Goal: Task Accomplishment & Management: Complete application form

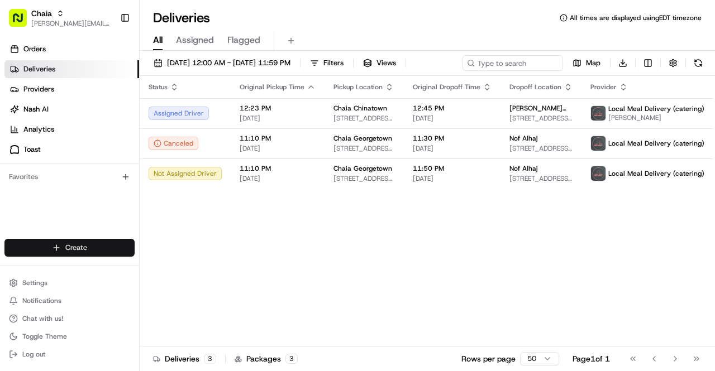
click at [54, 247] on html "Chaia [EMAIL_ADDRESS][DOMAIN_NAME] Toggle Sidebar Orders Deliveries Providers […" at bounding box center [357, 185] width 715 height 371
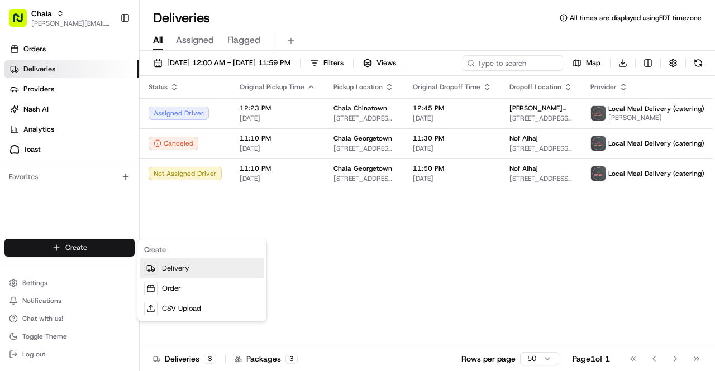
click at [175, 271] on link "Delivery" at bounding box center [202, 269] width 125 height 20
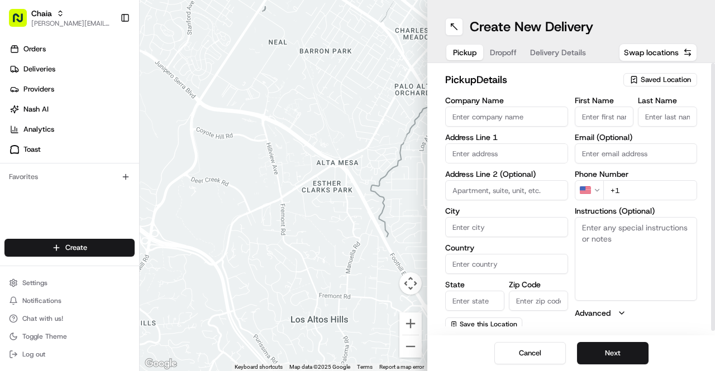
click at [589, 113] on input "First Name" at bounding box center [604, 117] width 59 height 20
type input "[PERSON_NAME]"
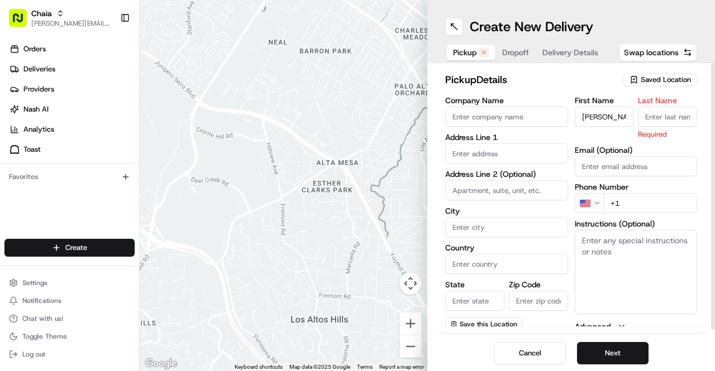
click at [662, 113] on input "Last Name" at bounding box center [667, 117] width 59 height 20
type input "[PERSON_NAME]"
click at [495, 118] on input "Company Name" at bounding box center [506, 117] width 123 height 20
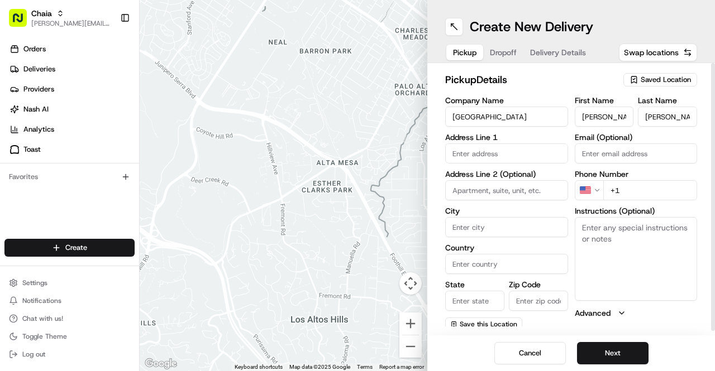
type input "[GEOGRAPHIC_DATA]"
click at [637, 184] on input "+1" at bounding box center [650, 190] width 94 height 20
click at [622, 188] on input "+1" at bounding box center [650, 190] width 94 height 20
paste input "[PHONE_NUMBER]"
type input "[PHONE_NUMBER]"
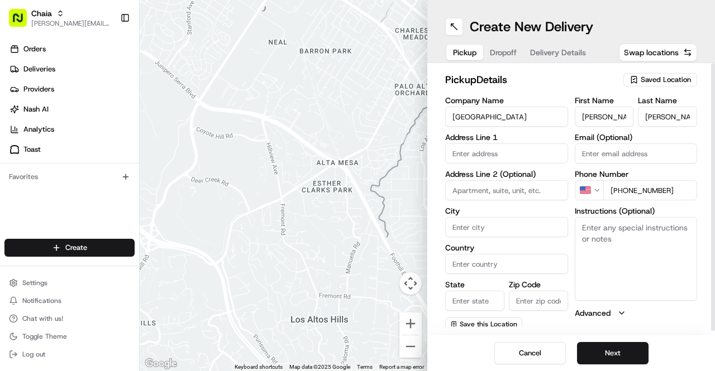
click at [497, 157] on input "text" at bounding box center [506, 154] width 123 height 20
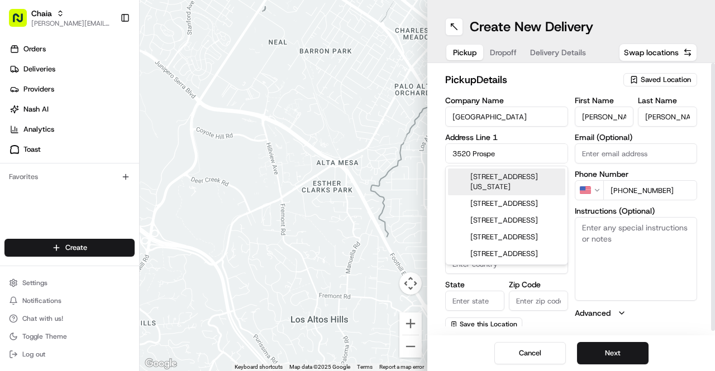
click at [509, 186] on div "[STREET_ADDRESS][US_STATE]" at bounding box center [506, 182] width 117 height 27
type input "[STREET_ADDRESS][US_STATE]"
type input "[US_STATE]"
type input "[GEOGRAPHIC_DATA]"
type input "DC"
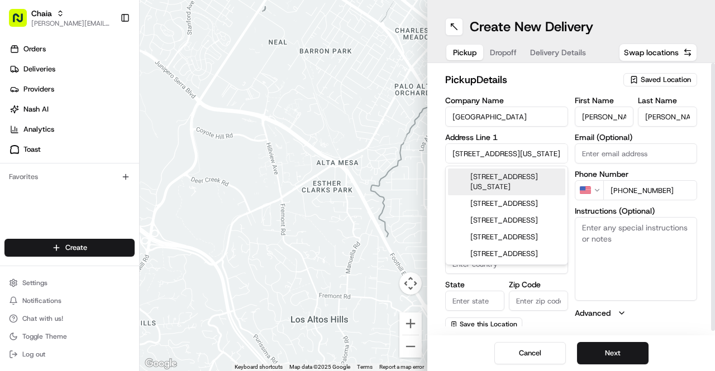
type input "20007"
type input "[STREET_ADDRESS]"
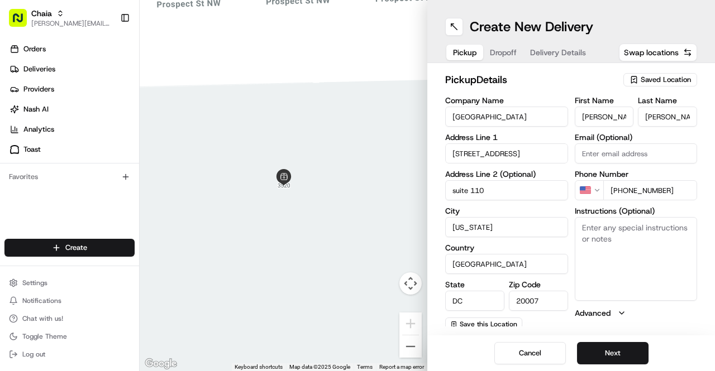
type input "suite 110"
click at [610, 241] on textarea "Instructions (Optional)" at bounding box center [636, 259] width 123 height 84
paste textarea "Enter the building at the address listed. The entrance is on the fourth floor. …"
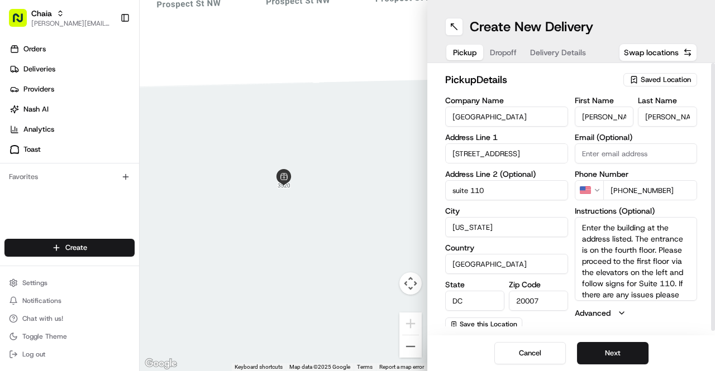
scroll to position [10, 0]
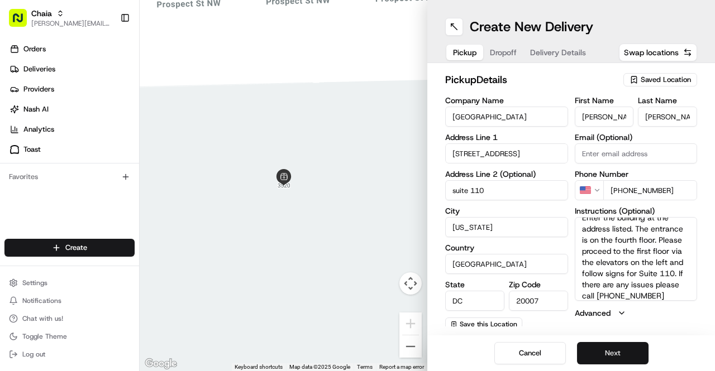
type textarea "Enter the building at the address listed. The entrance is on the fourth floor. …"
click at [622, 350] on button "Next" at bounding box center [612, 353] width 71 height 22
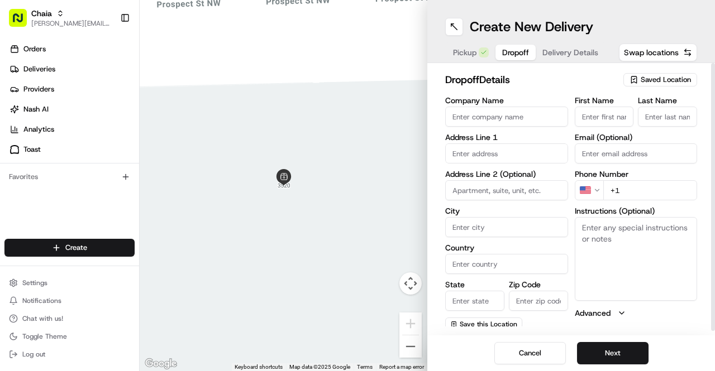
click at [471, 57] on span "Pickup" at bounding box center [464, 52] width 23 height 11
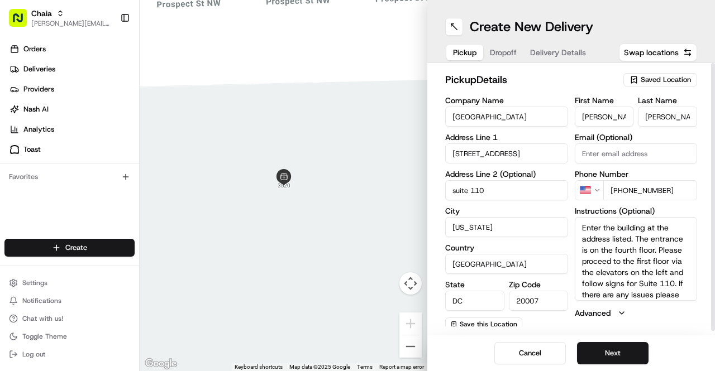
drag, startPoint x: 539, startPoint y: 116, endPoint x: 435, endPoint y: 111, distance: 104.5
click at [435, 111] on div "pickup Details Saved Location Company Name [GEOGRAPHIC_DATA] Address Line 1 [ST…" at bounding box center [571, 199] width 288 height 273
click at [540, 121] on input "Chaia Georgetown LLC" at bounding box center [506, 117] width 123 height 20
drag, startPoint x: 518, startPoint y: 117, endPoint x: 474, endPoint y: 117, distance: 44.1
click at [474, 117] on input "Chaia Georgetown Tacos" at bounding box center [506, 117] width 123 height 20
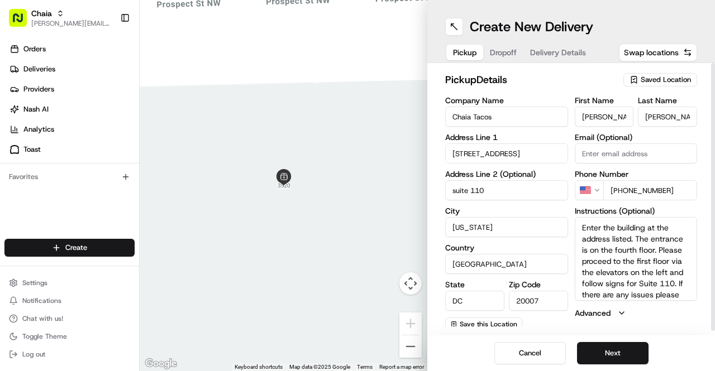
type input "Chaia Tacos"
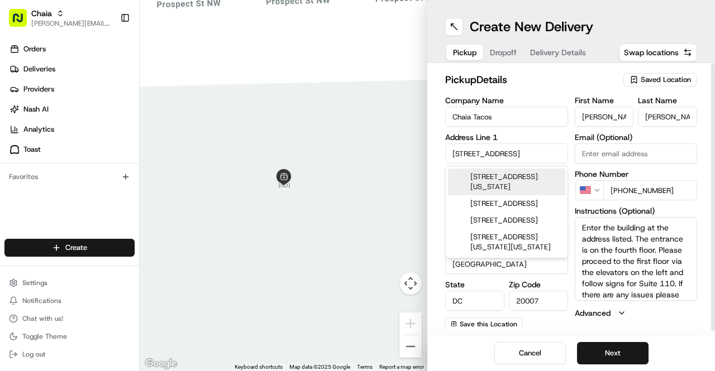
scroll to position [0, 1]
drag, startPoint x: 459, startPoint y: 155, endPoint x: 560, endPoint y: 159, distance: 100.6
click at [560, 159] on input "[STREET_ADDRESS]" at bounding box center [506, 154] width 123 height 20
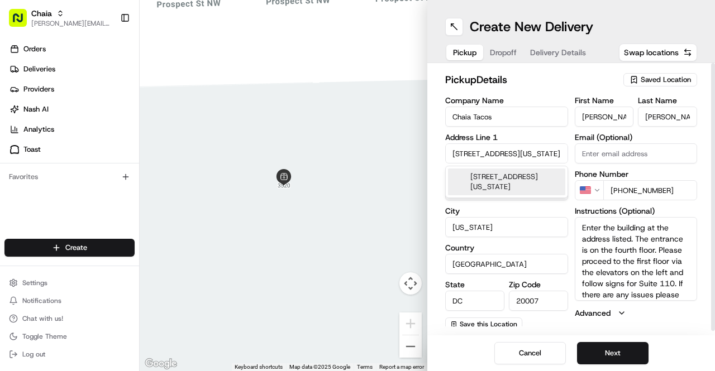
click at [527, 188] on div "[STREET_ADDRESS][US_STATE]" at bounding box center [506, 182] width 117 height 27
type input "[STREET_ADDRESS]"
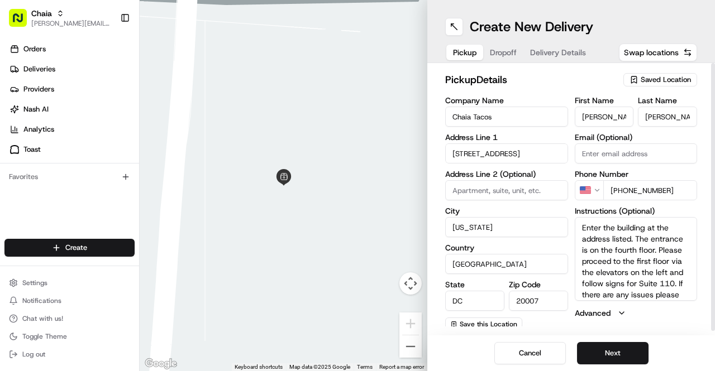
click at [680, 190] on input "[PHONE_NUMBER]" at bounding box center [650, 190] width 94 height 20
drag, startPoint x: 680, startPoint y: 190, endPoint x: 637, endPoint y: 192, distance: 43.0
click at [637, 192] on input "[PHONE_NUMBER]" at bounding box center [650, 190] width 94 height 20
type input "[PHONE_NUMBER]"
drag, startPoint x: 607, startPoint y: 115, endPoint x: 556, endPoint y: 117, distance: 50.3
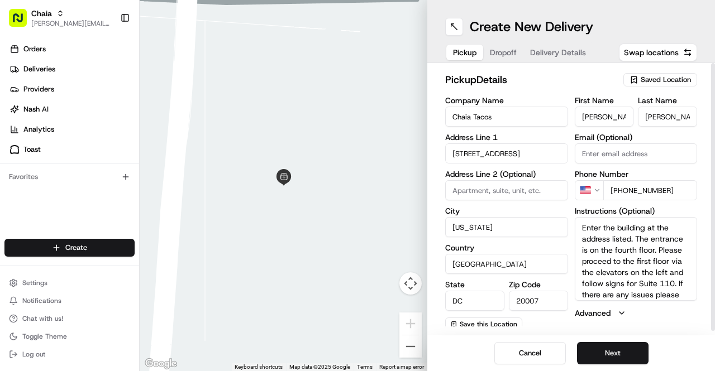
click at [556, 117] on div "Company Name Chaia Tacos Address Line 1 [STREET_ADDRESS] Address Line 2 (Option…" at bounding box center [571, 214] width 252 height 235
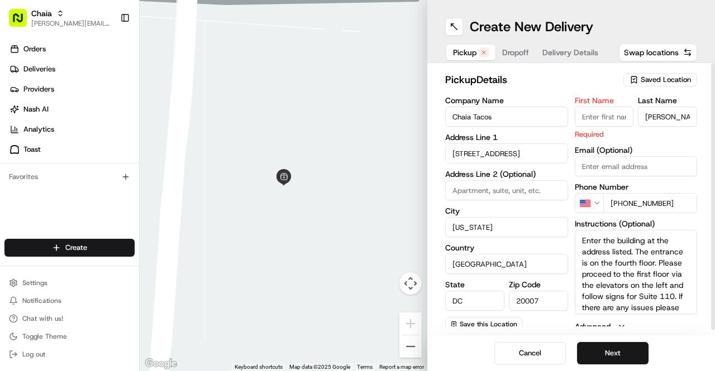
click at [666, 114] on input "[PERSON_NAME]" at bounding box center [667, 117] width 59 height 20
type input "D"
click at [636, 141] on div "First Name Required Last Name Email (Optional) Phone Number US [PHONE_NUMBER] I…" at bounding box center [636, 215] width 123 height 236
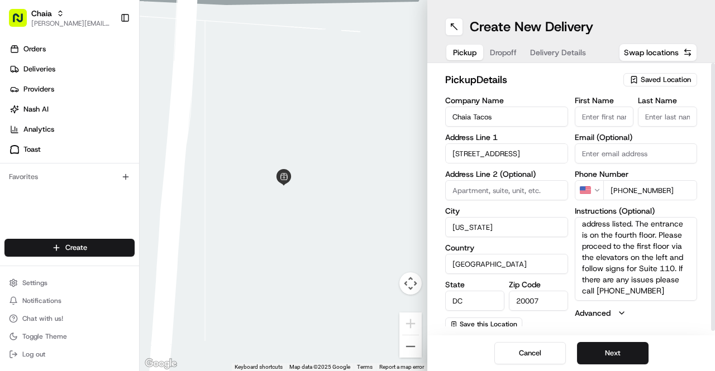
scroll to position [4, 0]
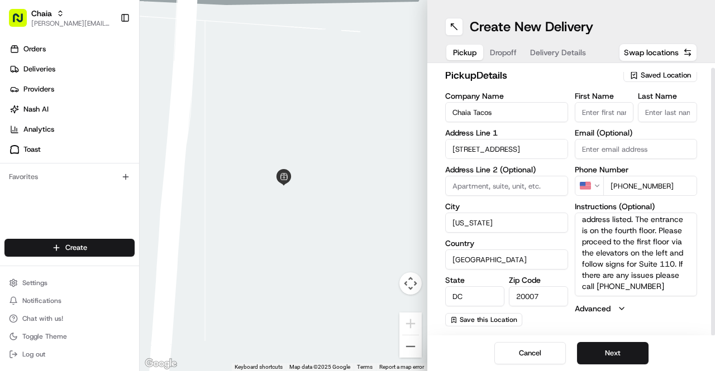
drag, startPoint x: 582, startPoint y: 227, endPoint x: 727, endPoint y: 416, distance: 237.7
click at [714, 371] on html "Chaia [EMAIL_ADDRESS][DOMAIN_NAME] Toggle Sidebar Orders Deliveries Providers […" at bounding box center [357, 185] width 715 height 371
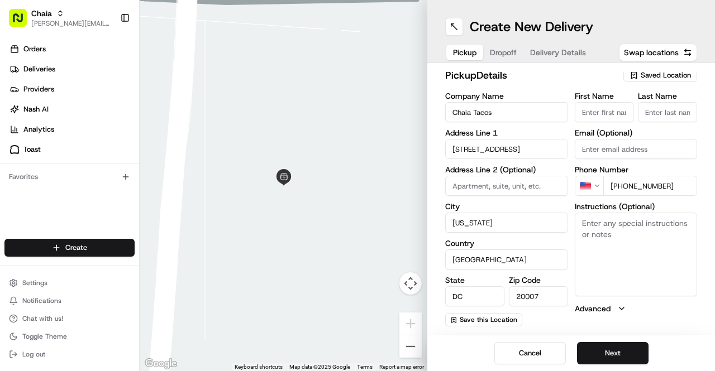
scroll to position [0, 0]
click at [628, 349] on button "Next" at bounding box center [612, 353] width 71 height 22
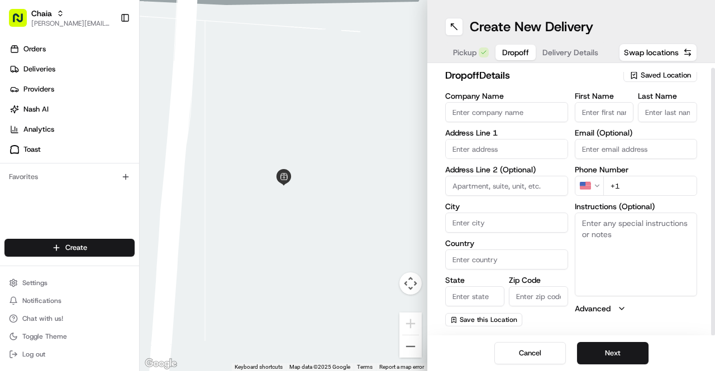
click at [603, 114] on input "First Name" at bounding box center [604, 112] width 59 height 20
type input "[PERSON_NAME]"
click at [667, 119] on input "Last Name" at bounding box center [667, 112] width 59 height 20
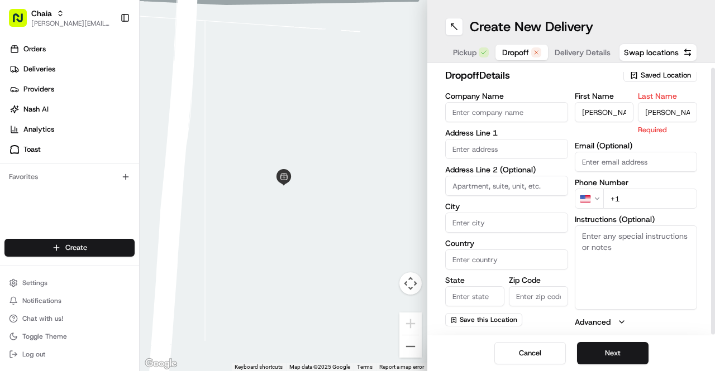
type input "[PERSON_NAME]"
click at [494, 147] on input "text" at bounding box center [506, 149] width 123 height 20
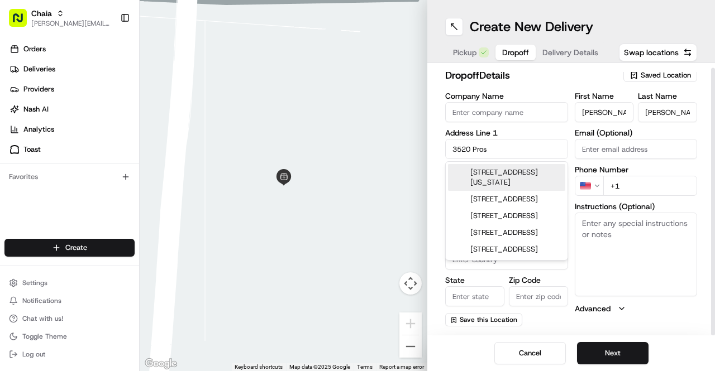
click at [503, 182] on div "[STREET_ADDRESS][US_STATE]" at bounding box center [506, 177] width 117 height 27
type input "[STREET_ADDRESS][US_STATE]"
type input "[US_STATE]"
type input "[GEOGRAPHIC_DATA]"
type input "DC"
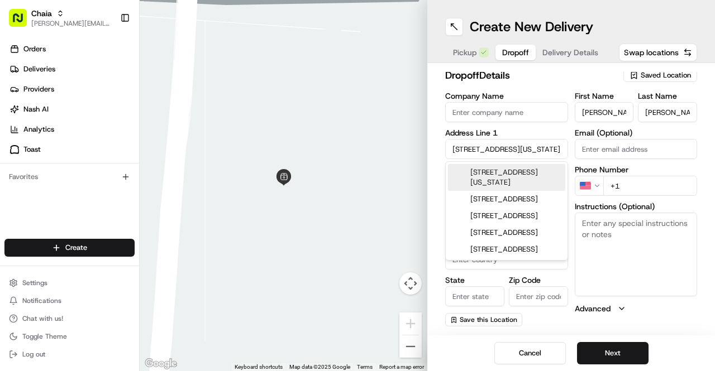
type input "20007"
type input "[STREET_ADDRESS]"
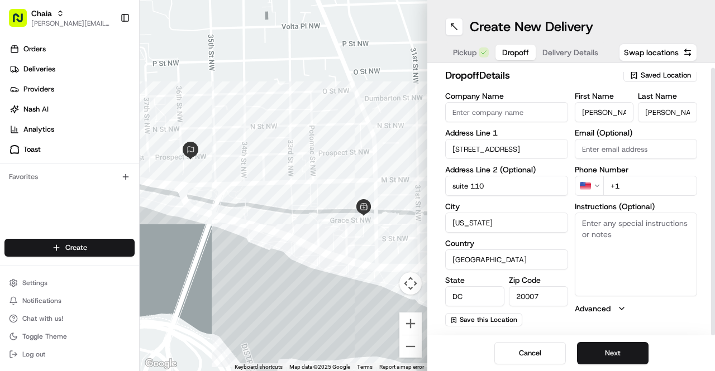
type input "suite 110"
click at [595, 233] on textarea "Instructions (Optional)" at bounding box center [636, 255] width 123 height 84
paste textarea "Enter the building at the address listed. The entrance is on the fourth floor. …"
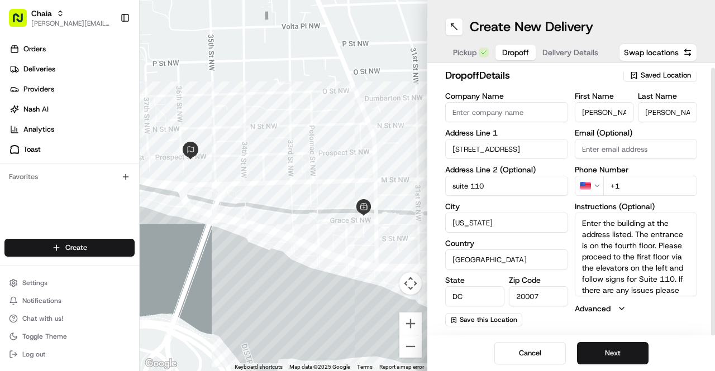
scroll to position [10, 0]
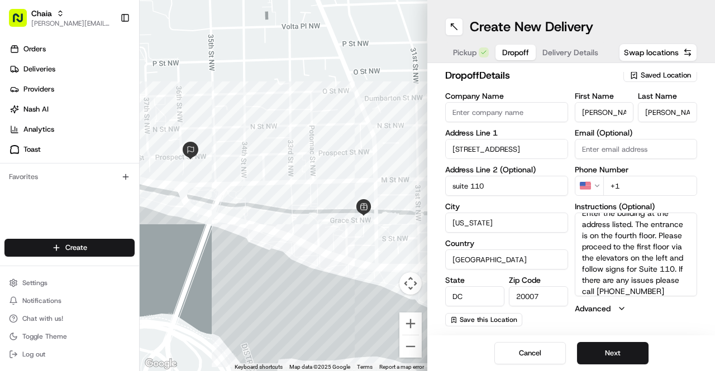
type textarea "Enter the building at the address listed. The entrance is on the fourth floor. …"
click at [626, 188] on input "+1" at bounding box center [650, 186] width 94 height 20
paste input "[PHONE_NUMBER]"
type input "[PHONE_NUMBER]"
click at [470, 116] on input "Company Name" at bounding box center [506, 112] width 123 height 20
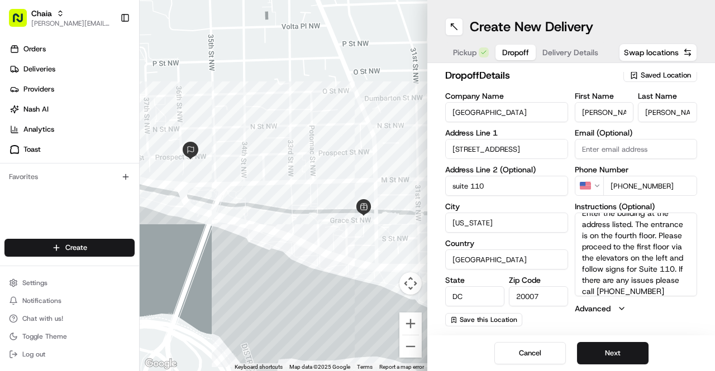
type input "[GEOGRAPHIC_DATA]"
click at [620, 352] on button "Next" at bounding box center [612, 353] width 71 height 22
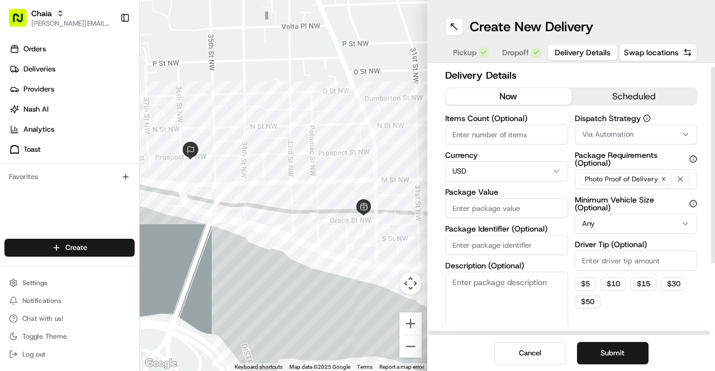
click at [625, 87] on div "Delivery Details now scheduled Items Count (Optional) Currency USD Package Valu…" at bounding box center [571, 244] width 252 height 352
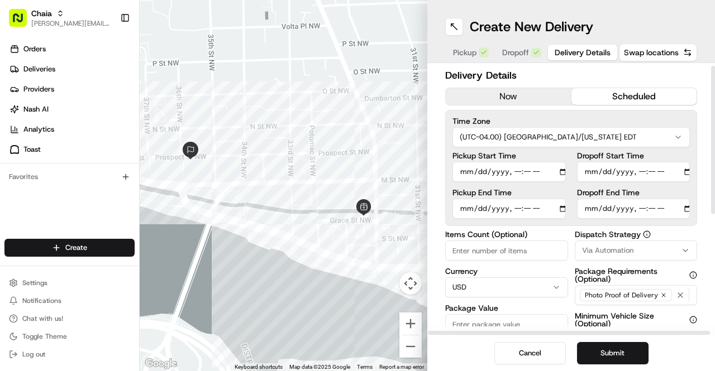
click at [624, 92] on button "scheduled" at bounding box center [634, 96] width 126 height 17
click at [470, 170] on input "Pickup Start Time" at bounding box center [508, 172] width 113 height 20
click at [469, 177] on input "Pickup Start Time" at bounding box center [508, 172] width 113 height 20
click at [465, 174] on input "Pickup Start Time" at bounding box center [508, 172] width 113 height 20
click at [516, 171] on input "Pickup Start Time" at bounding box center [508, 172] width 113 height 20
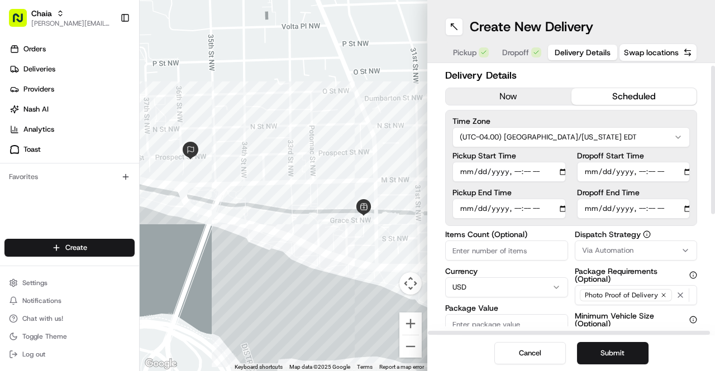
click at [516, 171] on input "Pickup Start Time" at bounding box center [508, 172] width 113 height 20
click at [591, 211] on input "Dropoff End Time" at bounding box center [633, 209] width 113 height 20
click at [641, 208] on input "Dropoff End Time" at bounding box center [633, 209] width 113 height 20
type input "[DATE]T11:30"
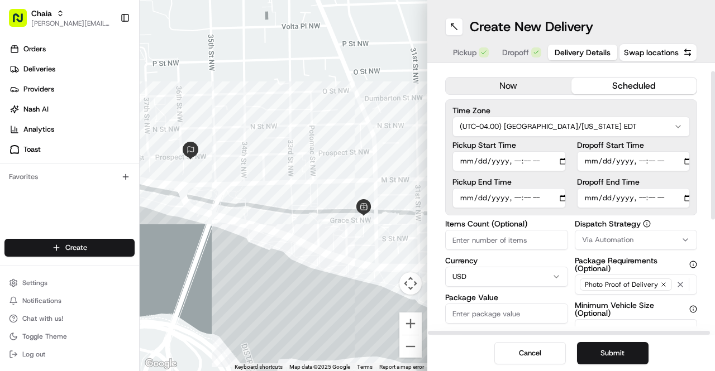
scroll to position [0, 0]
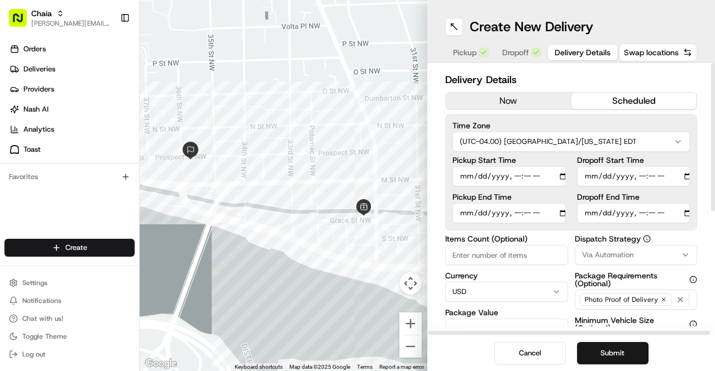
click at [466, 176] on input "Pickup Start Time" at bounding box center [508, 176] width 113 height 20
click at [510, 174] on input "Pickup Start Time" at bounding box center [508, 176] width 113 height 20
click at [514, 176] on input "Pickup Start Time" at bounding box center [508, 176] width 113 height 20
type input "[DATE]T11:10"
click at [492, 250] on input "Items Count (Optional)" at bounding box center [506, 255] width 123 height 20
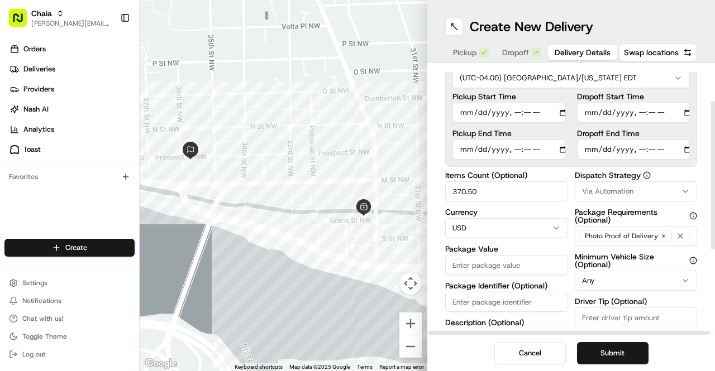
scroll to position [101, 0]
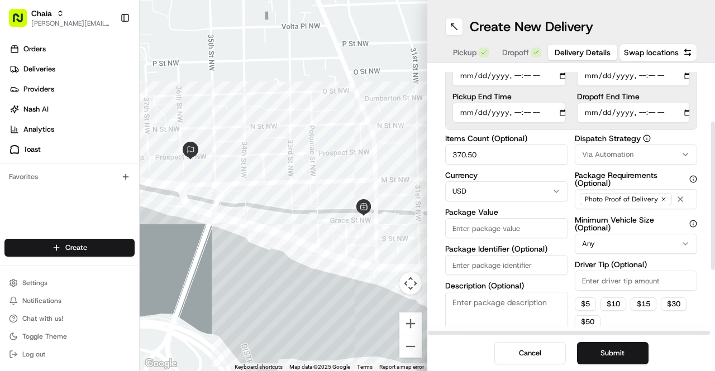
type input "370.50"
click at [604, 276] on input "Driver Tip (Optional)" at bounding box center [636, 281] width 123 height 20
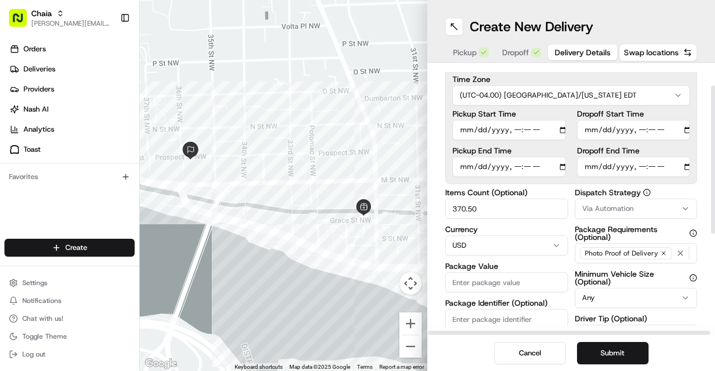
scroll to position [0, 0]
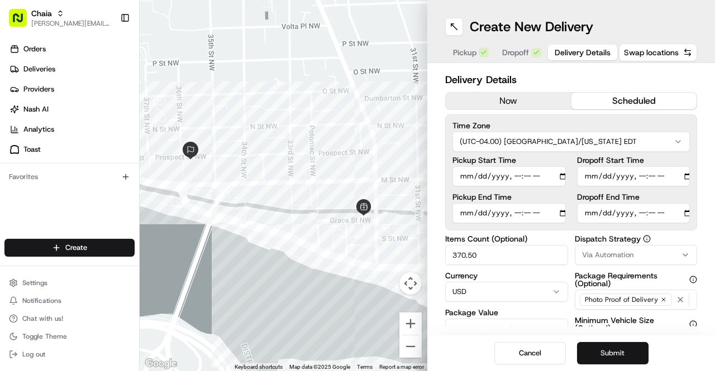
type input "27.50"
click at [623, 351] on button "Submit" at bounding box center [612, 353] width 71 height 22
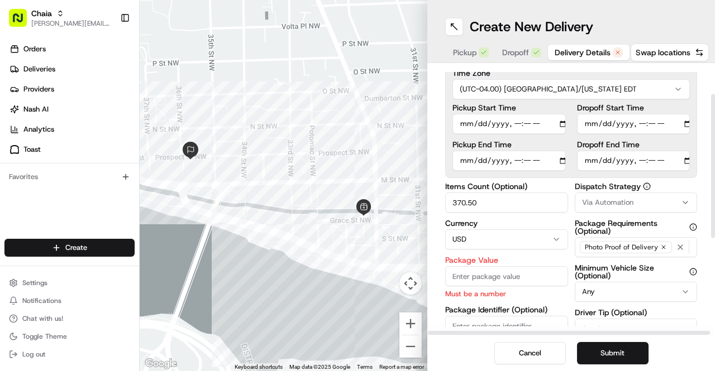
scroll to position [60, 0]
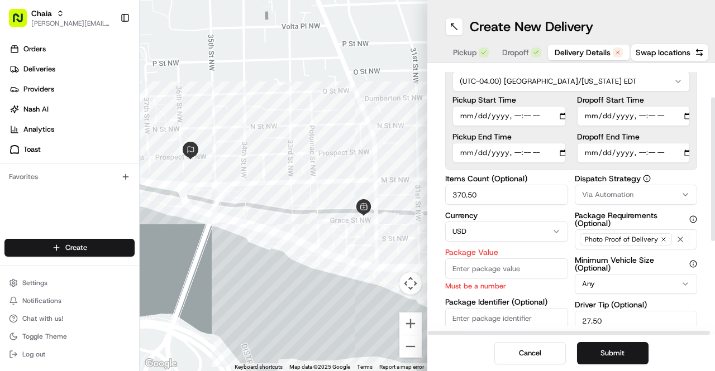
click at [489, 273] on input "Package Value" at bounding box center [506, 269] width 123 height 20
type input "370.50"
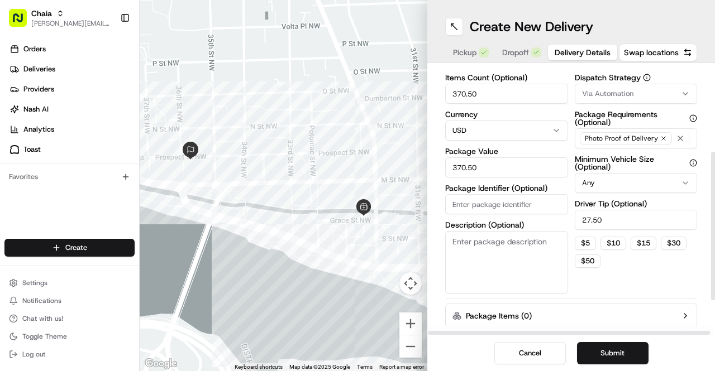
scroll to position [172, 0]
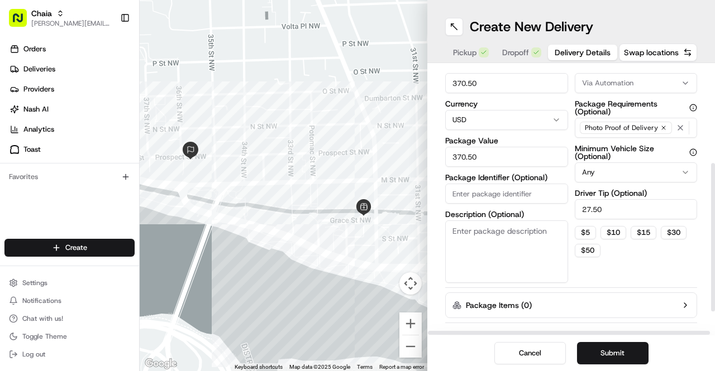
click at [496, 237] on textarea "Description (Optional)" at bounding box center [506, 252] width 123 height 63
type textarea "hot catering food"
click at [615, 354] on button "Submit" at bounding box center [612, 353] width 71 height 22
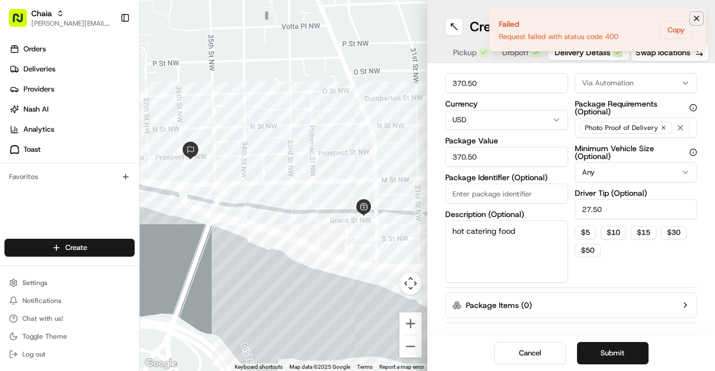
click at [698, 20] on icon "Notifications (F8)" at bounding box center [696, 18] width 9 height 9
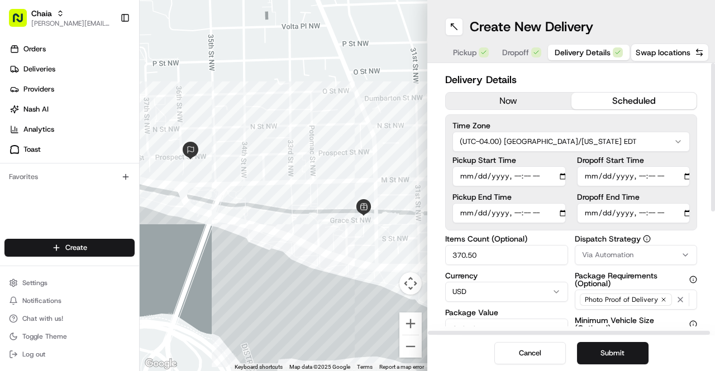
scroll to position [17, 0]
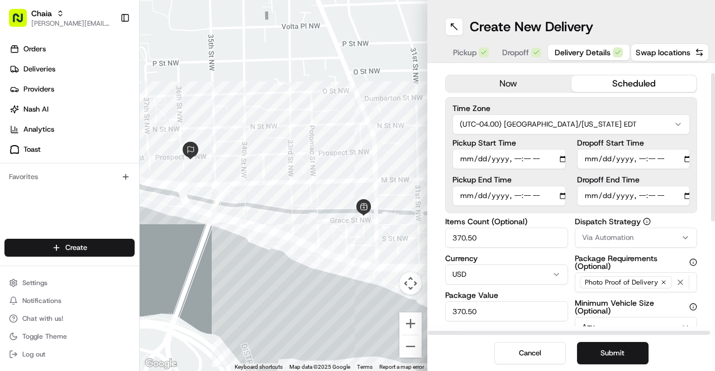
click at [640, 161] on input "Dropoff Start Time" at bounding box center [633, 159] width 113 height 20
click at [467, 197] on input "Pickup End Time" at bounding box center [508, 196] width 113 height 20
click at [516, 193] on input "Pickup End Time" at bounding box center [508, 196] width 113 height 20
click at [466, 198] on input "Pickup End Time" at bounding box center [508, 196] width 113 height 20
click at [511, 197] on input "Pickup End Time" at bounding box center [508, 196] width 113 height 20
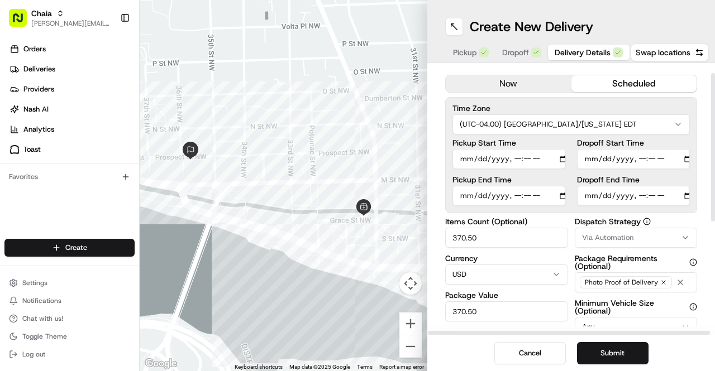
type input "[DATE]T11:15"
click at [594, 159] on input "Dropoff Start Time" at bounding box center [633, 159] width 113 height 20
click at [642, 158] on input "Dropoff Start Time" at bounding box center [633, 159] width 113 height 20
type input "[DATE]T11:20"
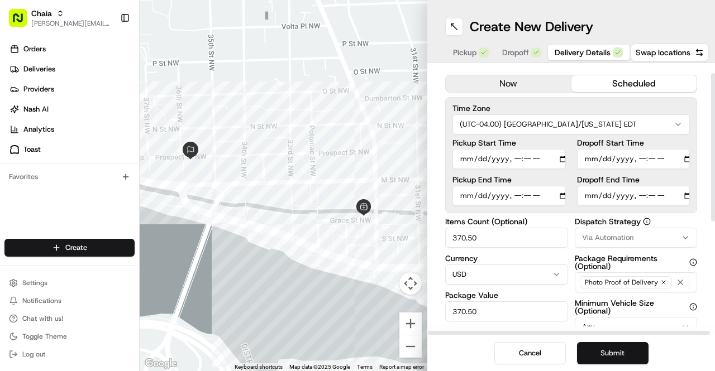
click at [620, 353] on button "Submit" at bounding box center [612, 353] width 71 height 22
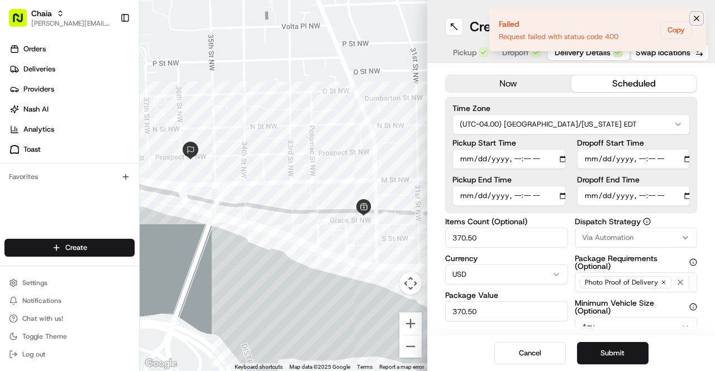
click at [699, 16] on icon "Notifications (F8)" at bounding box center [696, 18] width 9 height 9
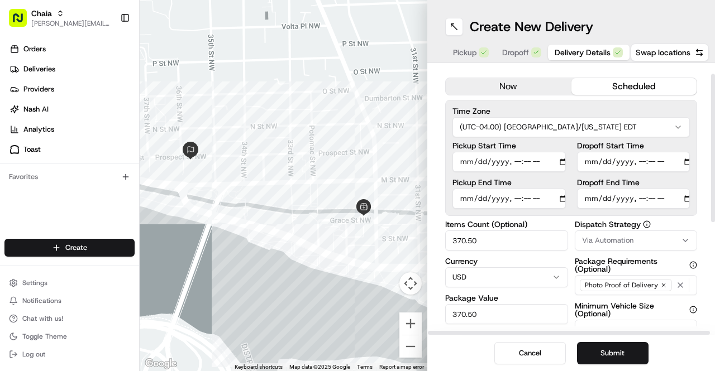
scroll to position [19, 0]
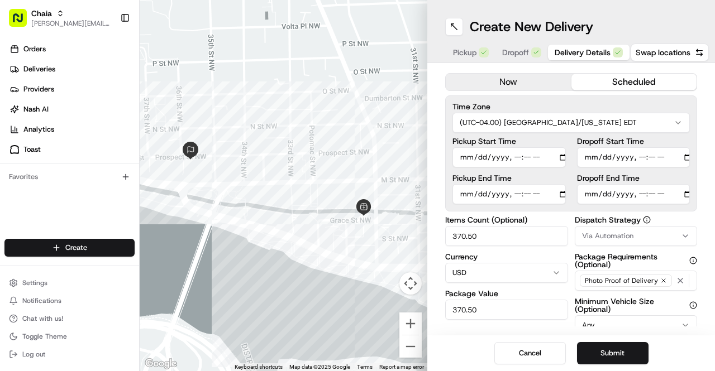
click at [515, 53] on span "Dropoff" at bounding box center [515, 52] width 27 height 11
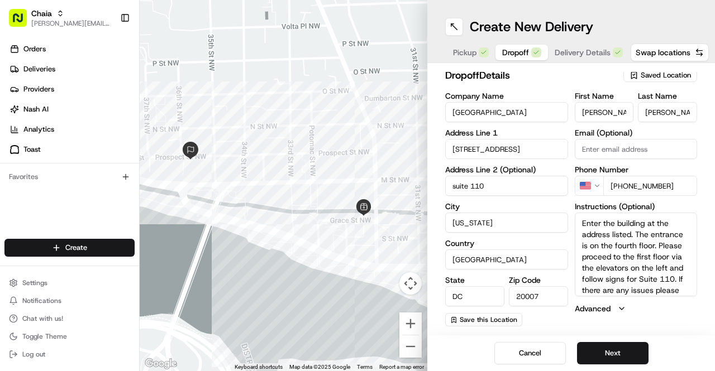
scroll to position [4, 0]
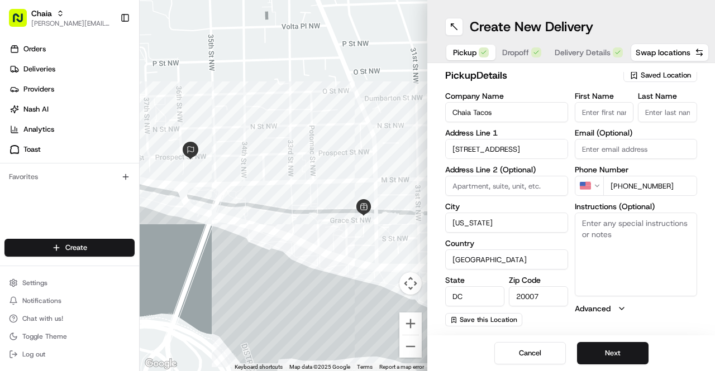
click at [471, 52] on span "Pickup" at bounding box center [464, 52] width 23 height 11
click at [617, 361] on button "Next" at bounding box center [612, 353] width 71 height 22
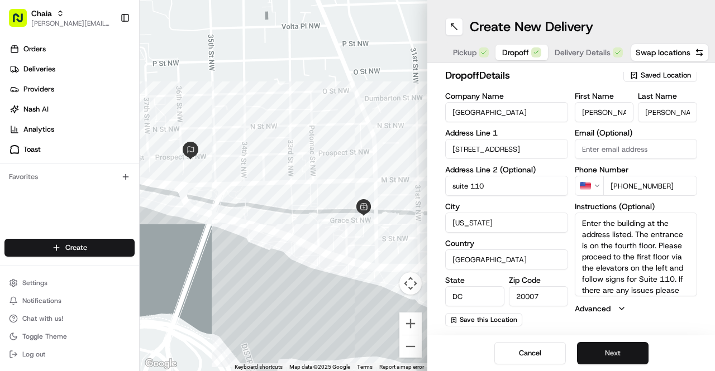
click at [617, 359] on button "Next" at bounding box center [612, 353] width 71 height 22
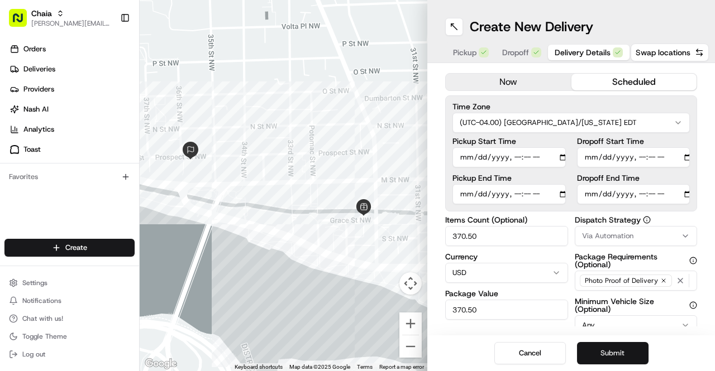
click at [617, 359] on button "Submit" at bounding box center [612, 353] width 71 height 22
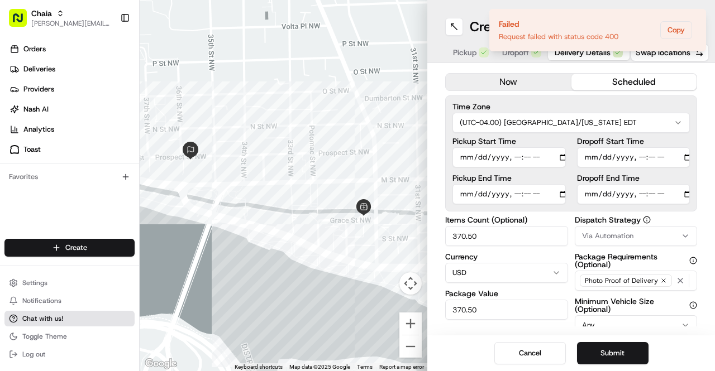
click at [30, 315] on span "Chat with us!" at bounding box center [42, 318] width 41 height 9
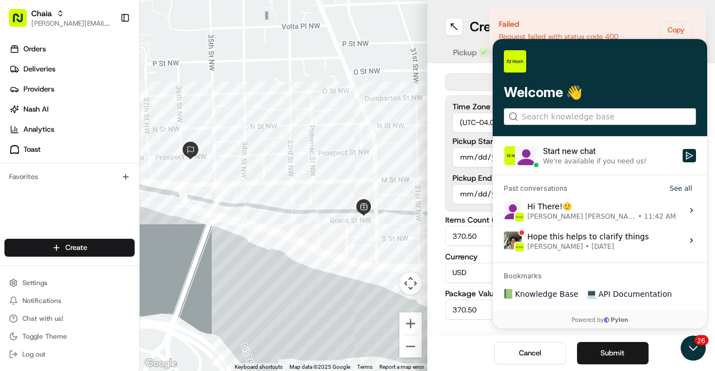
click at [596, 158] on div "We're available if you need us!" at bounding box center [594, 161] width 103 height 9
click at [683, 158] on button "Start new chat We're available if you need us!" at bounding box center [689, 155] width 13 height 13
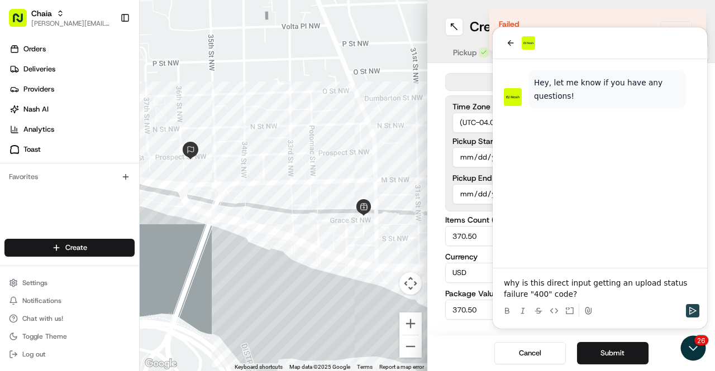
click at [696, 308] on icon "Send" at bounding box center [692, 311] width 9 height 9
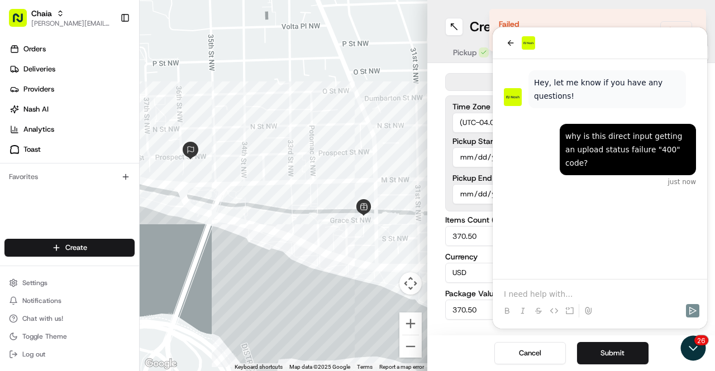
click at [586, 308] on icon at bounding box center [588, 311] width 9 height 9
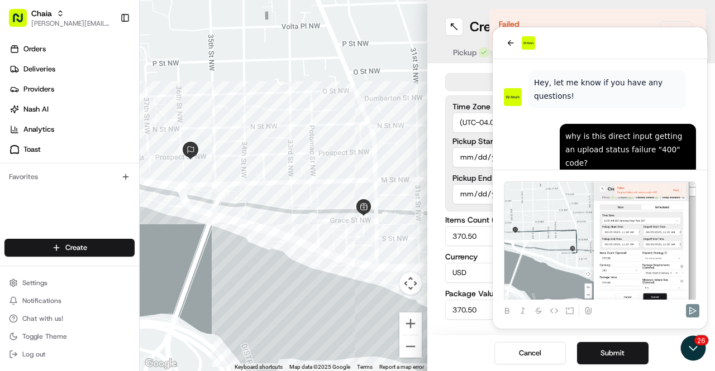
scroll to position [18, 0]
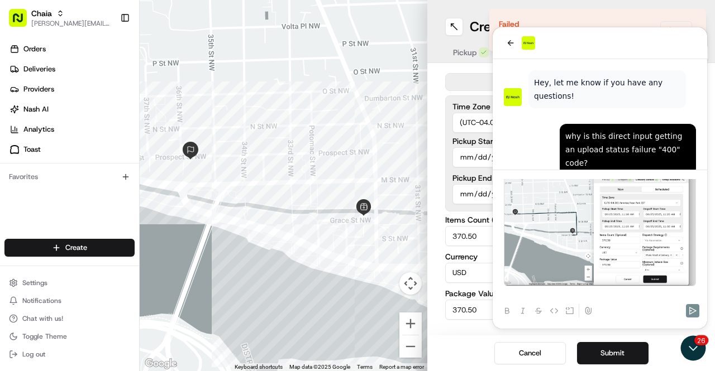
click at [629, 309] on div at bounding box center [600, 311] width 206 height 22
click at [610, 302] on div at bounding box center [600, 311] width 206 height 22
click at [647, 309] on div at bounding box center [600, 311] width 206 height 22
click at [609, 252] on img "To enrich screen reader interactions, please activate Accessibility in Grammarl…" at bounding box center [600, 225] width 192 height 123
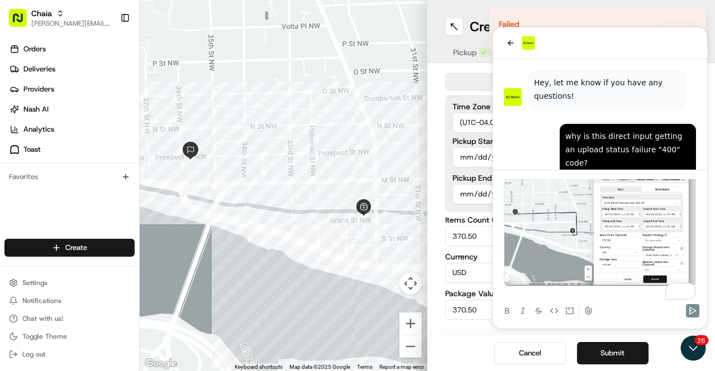
click at [526, 288] on div "To enrich screen reader interactions, please activate Accessibility in Grammarl…" at bounding box center [600, 232] width 192 height 136
click at [648, 311] on div at bounding box center [600, 311] width 206 height 22
click at [697, 264] on div "for [GEOGRAPHIC_DATA] 8/25" at bounding box center [600, 239] width 206 height 121
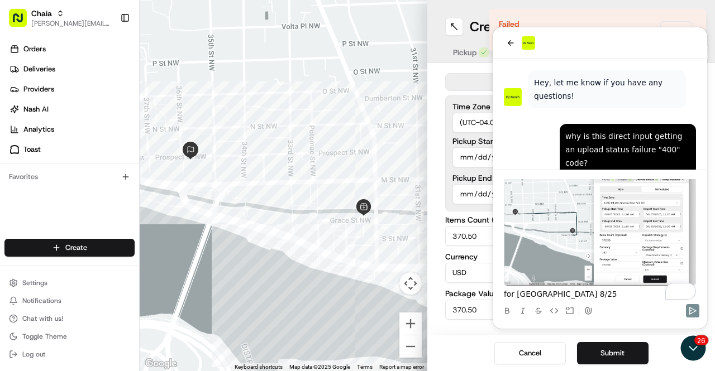
click at [667, 261] on img "To enrich screen reader interactions, please activate Accessibility in Grammarl…" at bounding box center [600, 225] width 192 height 123
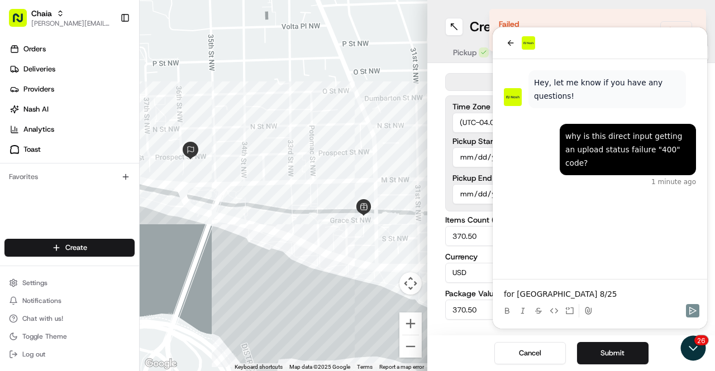
scroll to position [0, 0]
click at [621, 293] on p "for [GEOGRAPHIC_DATA] 8/25" at bounding box center [600, 294] width 192 height 11
click at [590, 310] on icon at bounding box center [588, 311] width 9 height 9
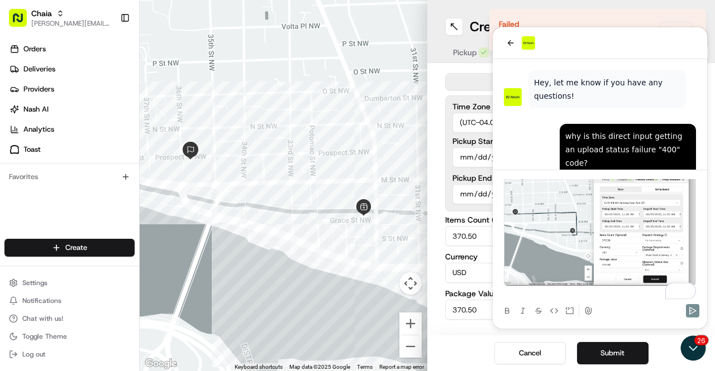
click at [629, 301] on div at bounding box center [600, 311] width 206 height 22
click at [615, 352] on button "Submit" at bounding box center [612, 353] width 71 height 22
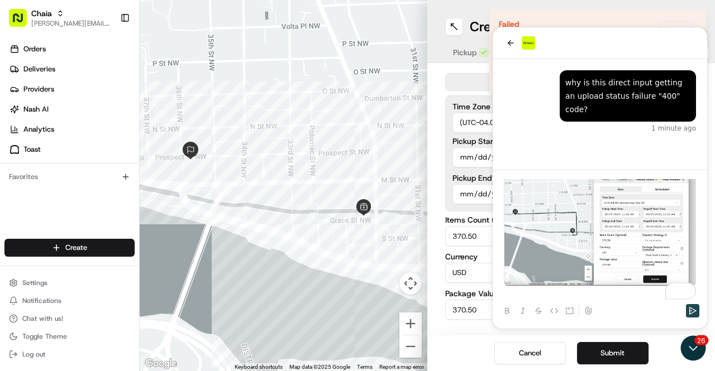
click at [691, 313] on icon "Send" at bounding box center [692, 311] width 7 height 8
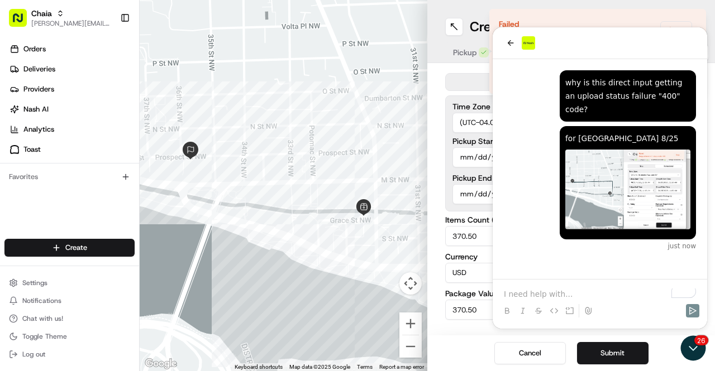
scroll to position [23, 0]
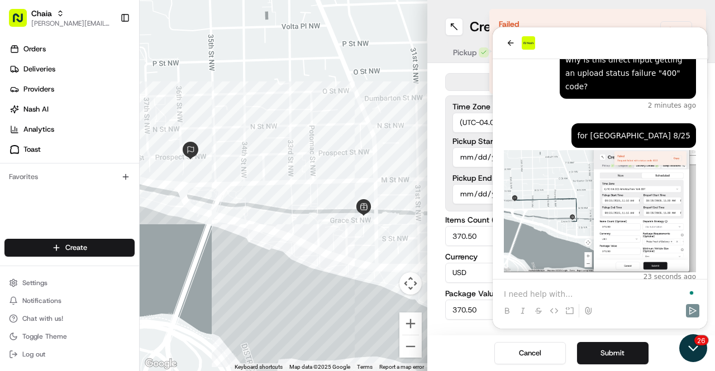
click at [694, 353] on icon "Open customer support" at bounding box center [693, 349] width 28 height 28
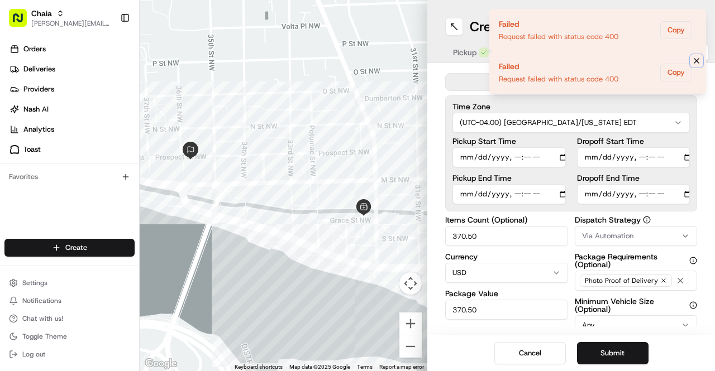
click at [696, 63] on icon "Notifications (F8)" at bounding box center [696, 60] width 9 height 9
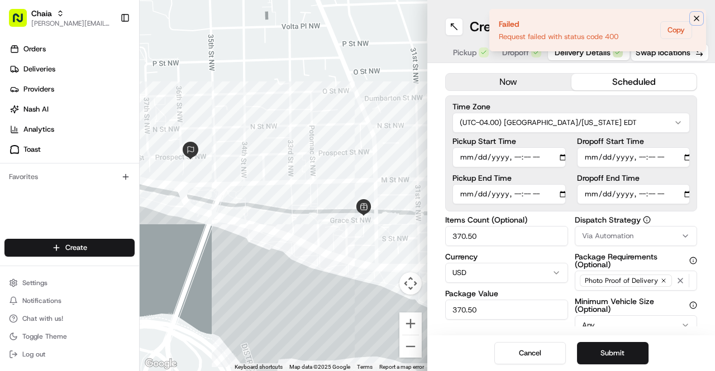
click at [694, 20] on icon "Notifications (F8)" at bounding box center [696, 18] width 9 height 9
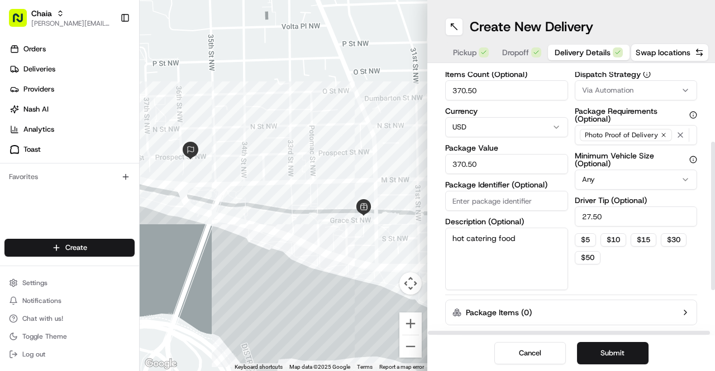
scroll to position [213, 0]
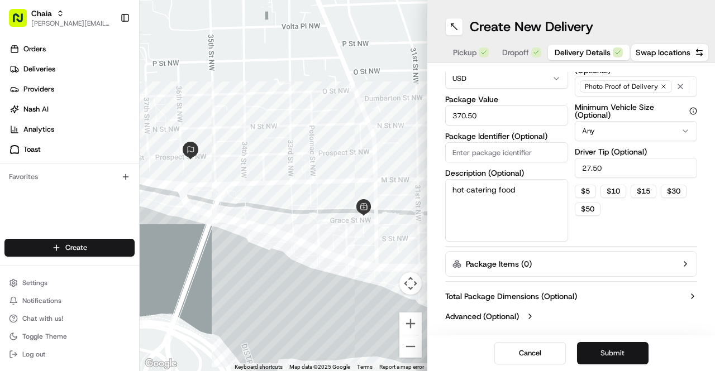
click at [617, 356] on button "Submit" at bounding box center [612, 353] width 71 height 22
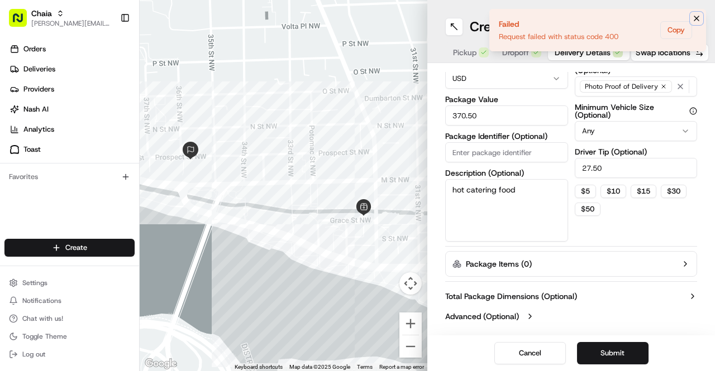
click at [696, 19] on icon "Notifications (F8)" at bounding box center [696, 18] width 9 height 9
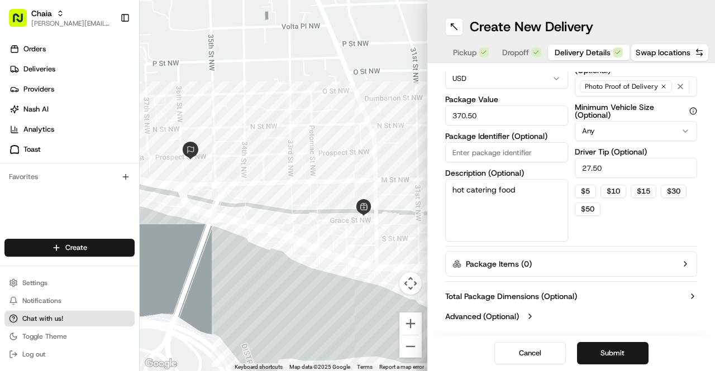
click at [74, 320] on button "Chat with us!" at bounding box center [69, 319] width 130 height 16
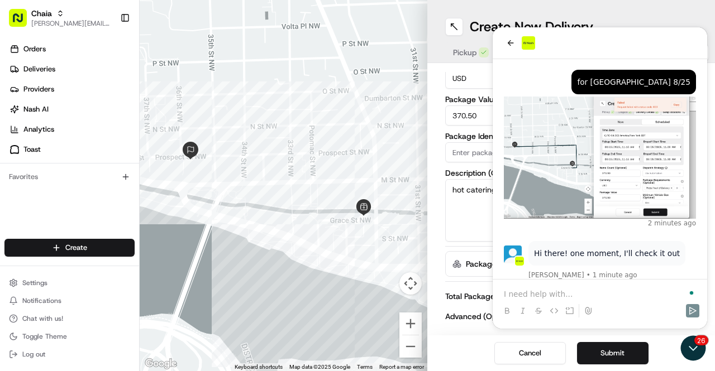
click at [524, 297] on p "To enrich screen reader interactions, please activate Accessibility in Grammarl…" at bounding box center [600, 294] width 192 height 11
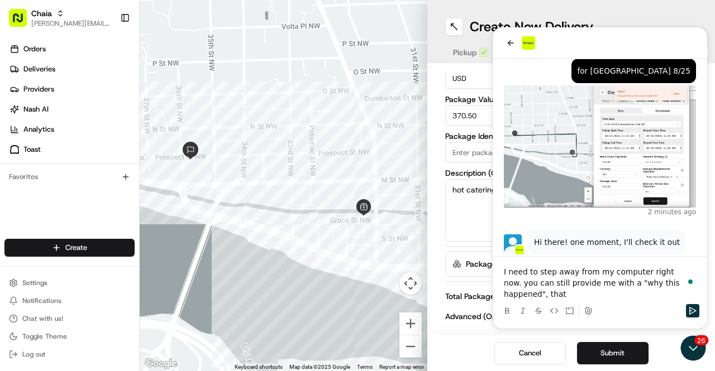
scroll to position [99, 0]
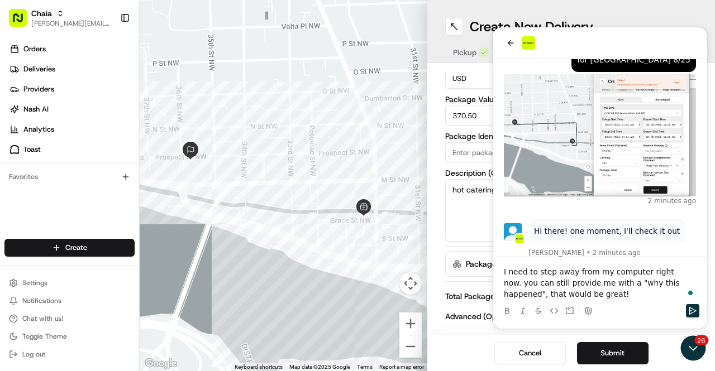
click at [679, 273] on p "I need to step away from my computer right now. you can still provide me with a…" at bounding box center [600, 283] width 192 height 34
click at [694, 311] on icon "Send" at bounding box center [692, 311] width 7 height 8
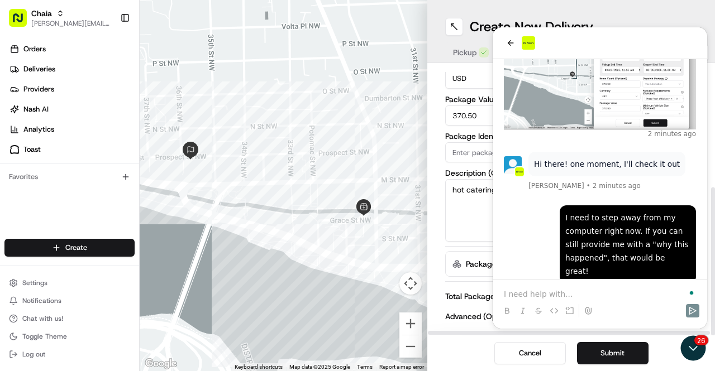
click at [454, 295] on label "Total Package Dimensions (Optional)" at bounding box center [511, 296] width 132 height 11
click at [695, 351] on icon "Open customer support" at bounding box center [693, 349] width 28 height 28
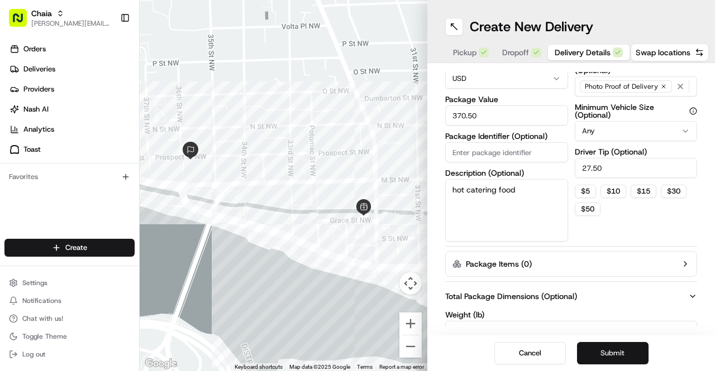
click at [623, 353] on button "Submit" at bounding box center [612, 353] width 71 height 22
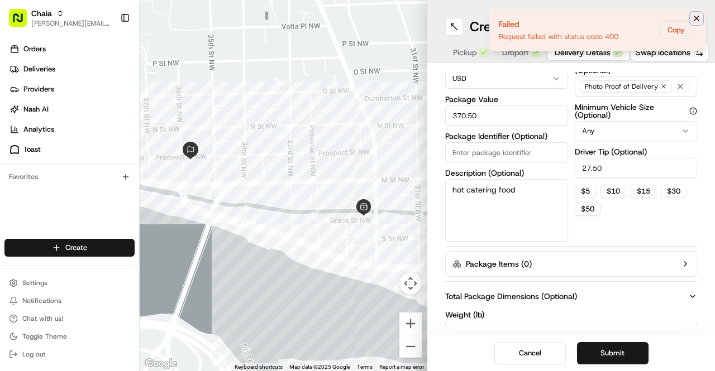
click at [694, 18] on icon "Notifications (F8)" at bounding box center [696, 18] width 9 height 9
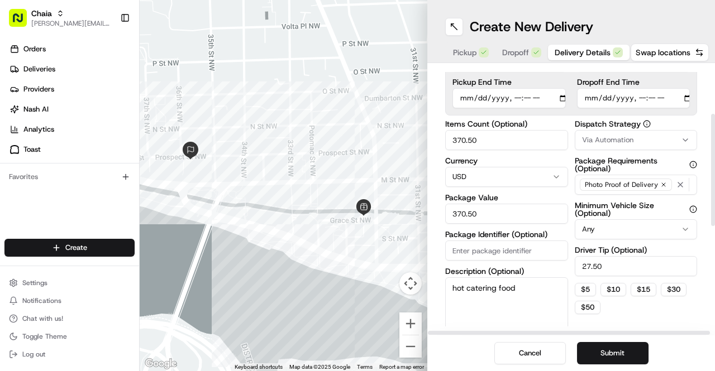
scroll to position [114, 0]
click at [498, 143] on input "370.50" at bounding box center [506, 141] width 123 height 20
type input "3"
click at [608, 351] on button "Submit" at bounding box center [612, 353] width 71 height 22
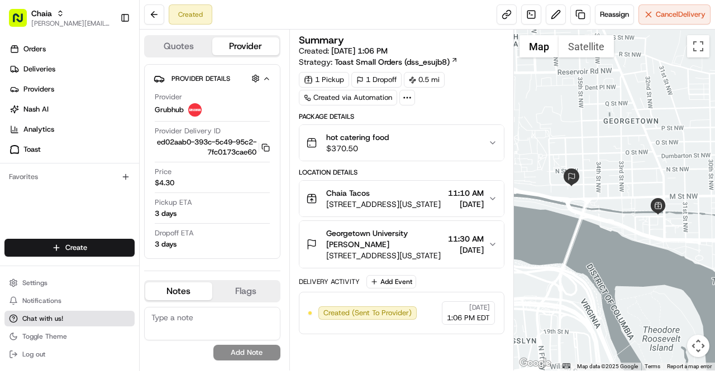
click at [61, 324] on button "Chat with us!" at bounding box center [69, 319] width 130 height 16
click at [80, 321] on button "Chat with us!" at bounding box center [69, 319] width 130 height 16
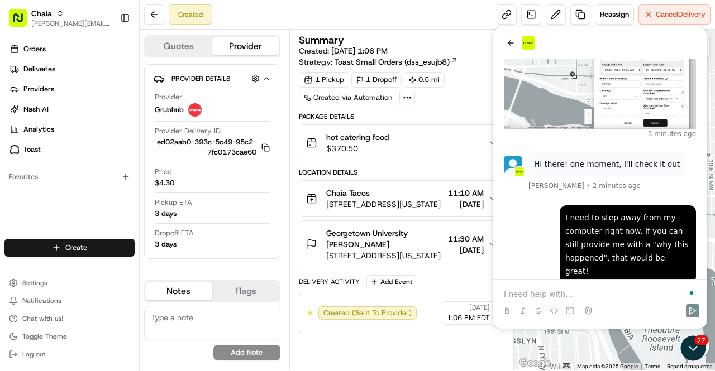
click at [548, 295] on p "To enrich screen reader interactions, please activate Accessibility in Grammarl…" at bounding box center [600, 294] width 192 height 11
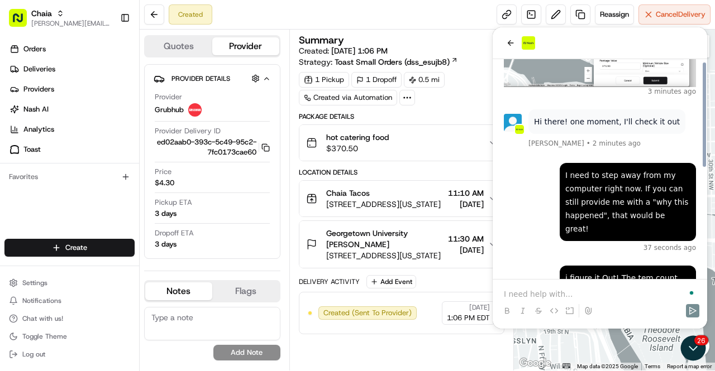
scroll to position [228, 0]
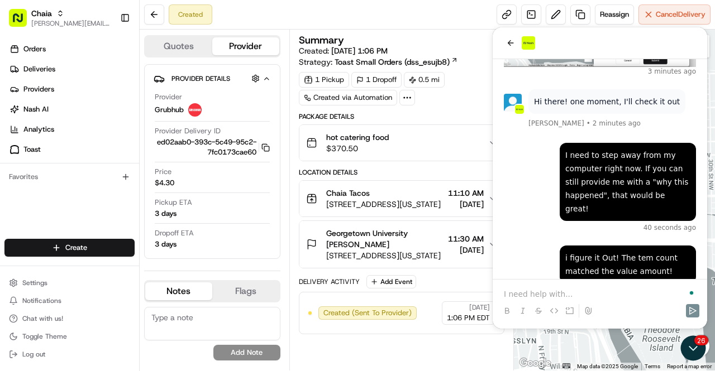
click at [567, 284] on div at bounding box center [600, 301] width 206 height 42
click at [543, 299] on p "To enrich screen reader interactions, please activate Accessibility in Grammarl…" at bounding box center [600, 294] width 192 height 11
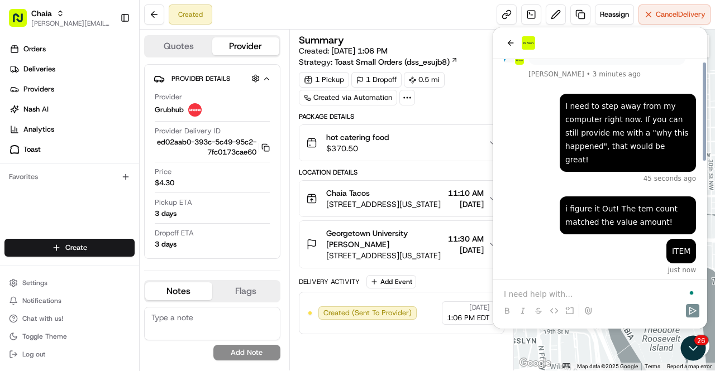
scroll to position [257, 0]
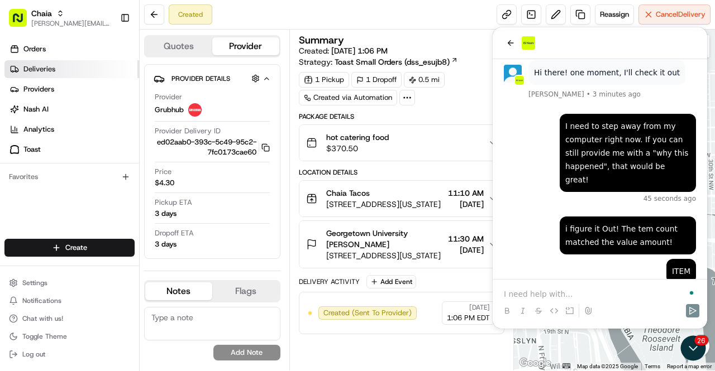
click at [63, 68] on link "Deliveries" at bounding box center [71, 69] width 135 height 18
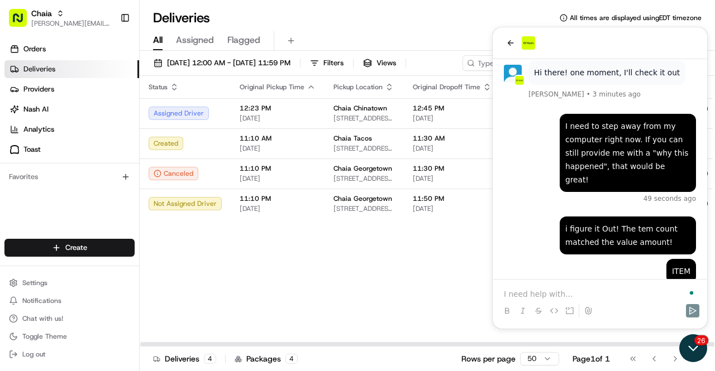
click at [693, 354] on icon "Open customer support" at bounding box center [693, 349] width 28 height 28
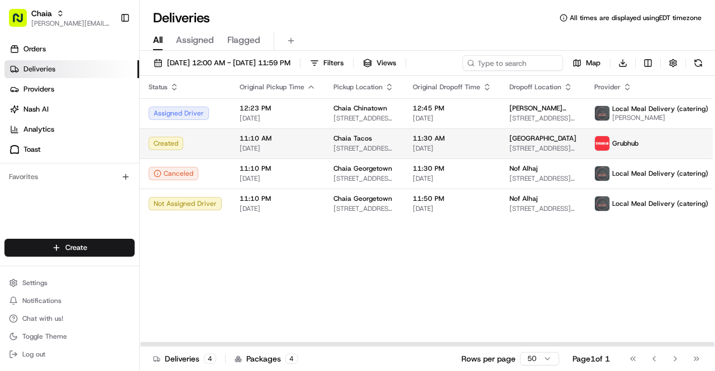
click at [710, 143] on html "Chaia [EMAIL_ADDRESS][DOMAIN_NAME] Toggle Sidebar Orders Deliveries Providers […" at bounding box center [357, 185] width 715 height 371
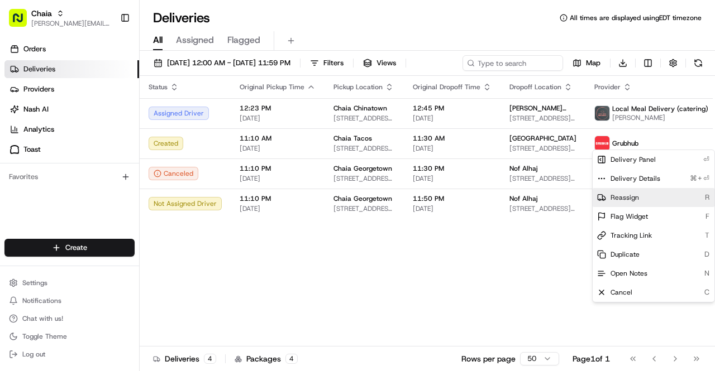
click at [656, 199] on div "Reassign R" at bounding box center [654, 197] width 122 height 19
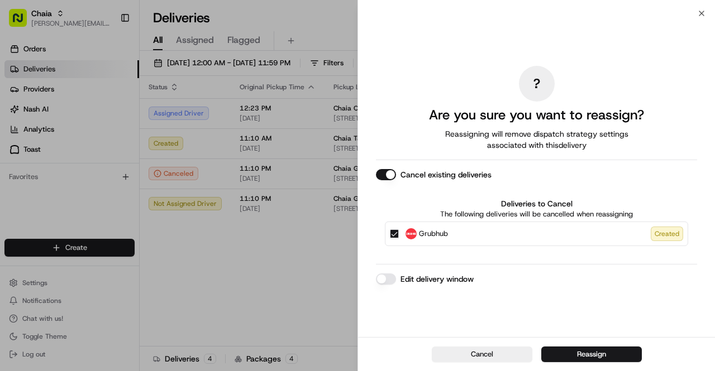
scroll to position [311, 0]
click at [571, 351] on button "Reassign" at bounding box center [591, 355] width 101 height 16
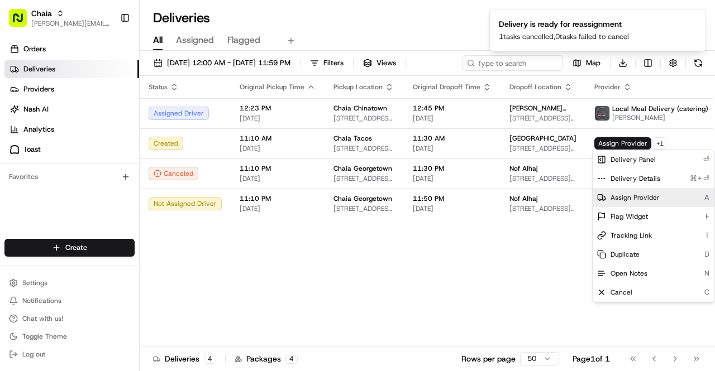
click at [636, 202] on div "Assign Provider A" at bounding box center [654, 197] width 122 height 19
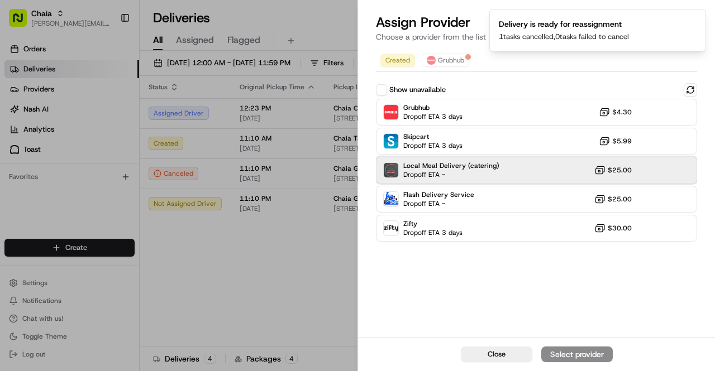
click at [510, 171] on div "Local Meal Delivery (catering) Dropoff ETA - $25.00" at bounding box center [536, 170] width 321 height 27
click at [567, 352] on div "Assign Provider" at bounding box center [577, 354] width 55 height 11
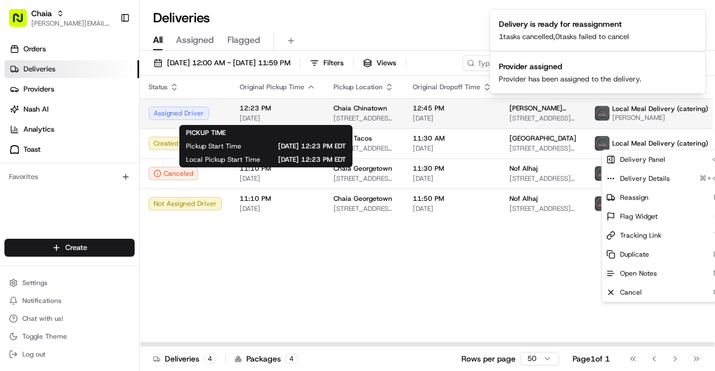
click at [295, 108] on span "12:23 PM" at bounding box center [278, 108] width 76 height 9
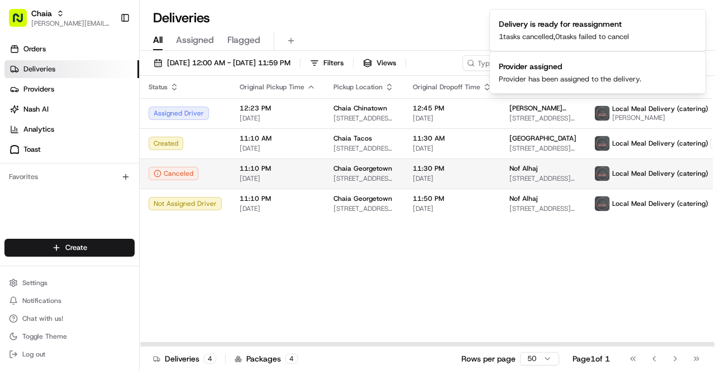
scroll to position [0, 44]
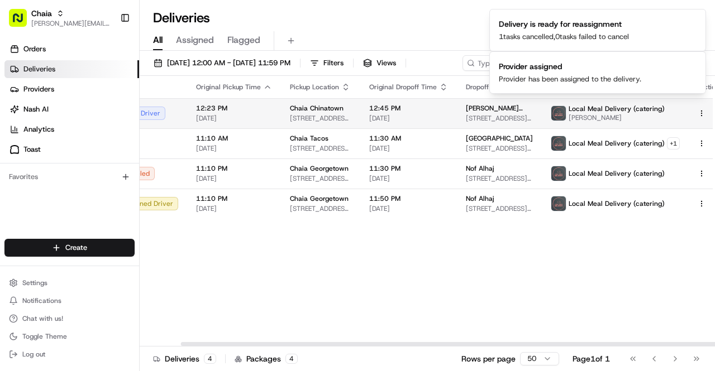
click at [685, 114] on html "Chaia [EMAIL_ADDRESS][DOMAIN_NAME] Toggle Sidebar Orders Deliveries Providers […" at bounding box center [357, 185] width 715 height 371
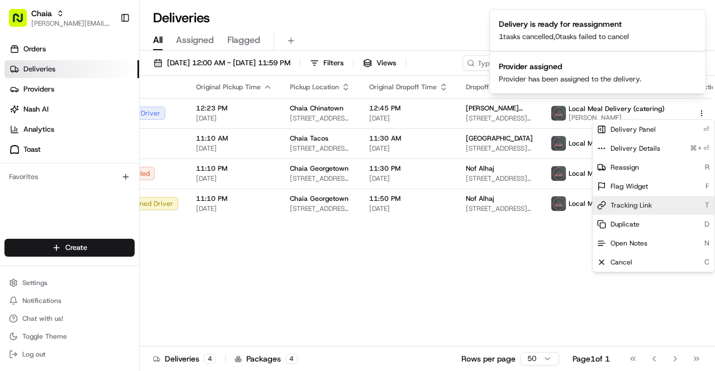
click at [651, 207] on div "Tracking Link T" at bounding box center [654, 205] width 122 height 19
click at [321, 274] on html "Chaia [EMAIL_ADDRESS][DOMAIN_NAME] Toggle Sidebar Orders Deliveries Providers […" at bounding box center [357, 185] width 715 height 371
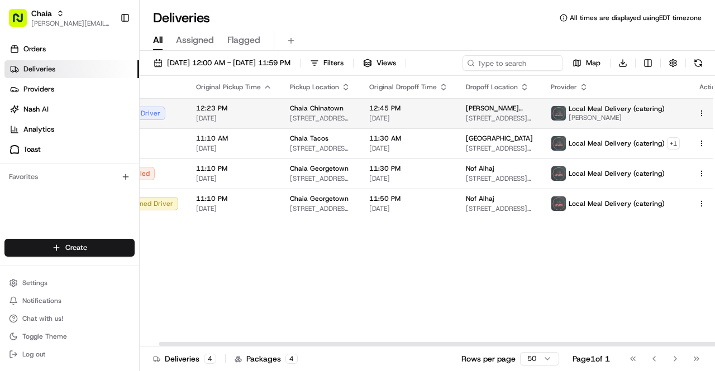
scroll to position [0, 0]
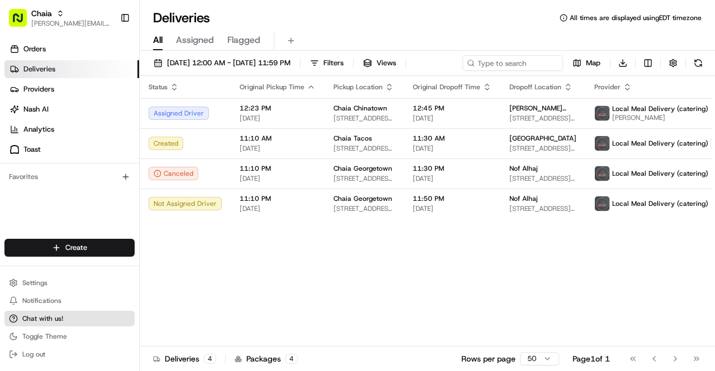
click at [45, 317] on span "Chat with us!" at bounding box center [42, 318] width 41 height 9
click at [59, 315] on span "Chat with us!" at bounding box center [42, 318] width 41 height 9
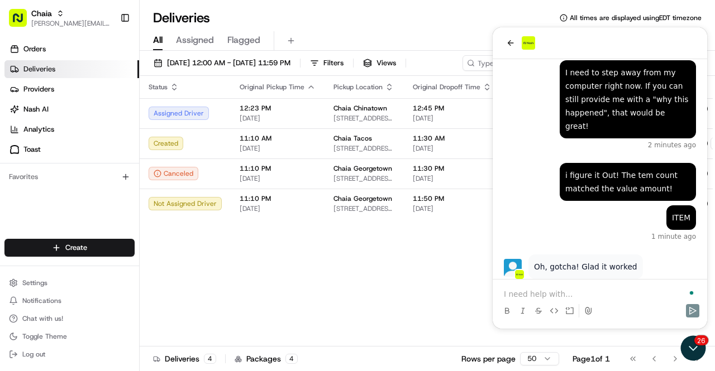
click at [535, 295] on p "To enrich screen reader interactions, please activate Accessibility in Grammarl…" at bounding box center [600, 294] width 192 height 11
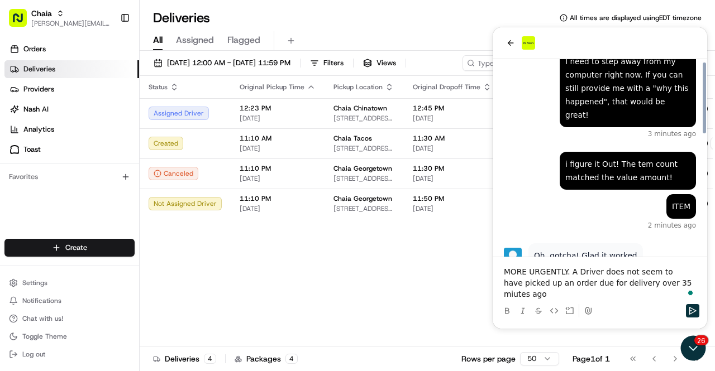
scroll to position [333, 0]
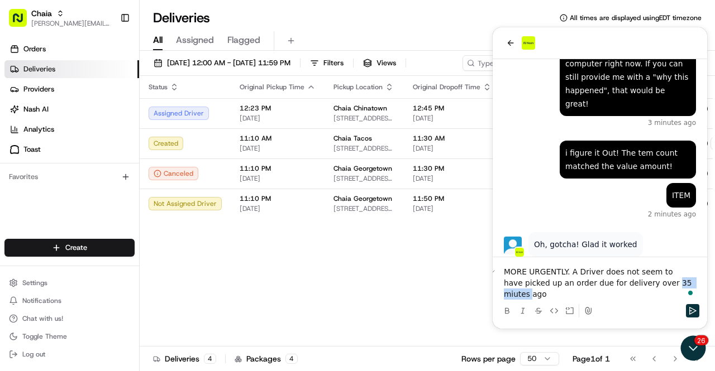
drag, startPoint x: 684, startPoint y: 285, endPoint x: 648, endPoint y: 284, distance: 35.7
click at [648, 284] on p "MORE URGENTLY. A Driver does not seem to have picked up an order due for delive…" at bounding box center [600, 283] width 192 height 34
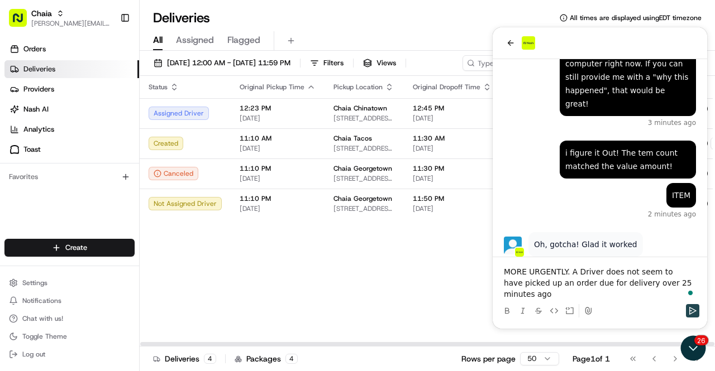
click at [696, 309] on icon "Send" at bounding box center [692, 311] width 9 height 9
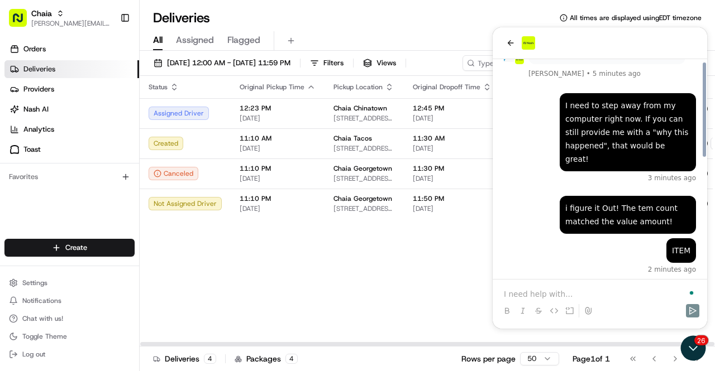
scroll to position [400, 0]
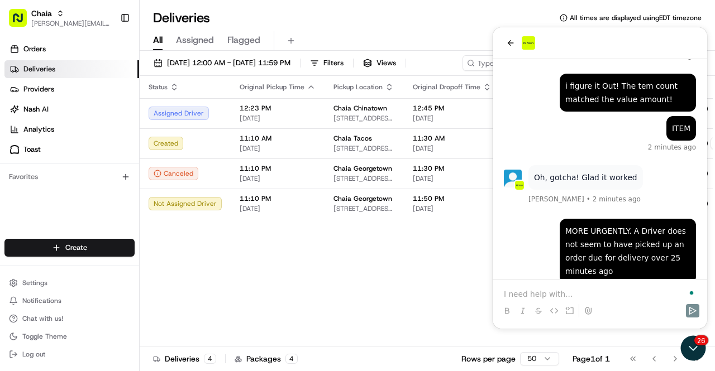
click at [560, 292] on p "To enrich screen reader interactions, please activate Accessibility in Grammarl…" at bounding box center [600, 294] width 192 height 11
click at [690, 312] on icon "Send" at bounding box center [692, 311] width 9 height 9
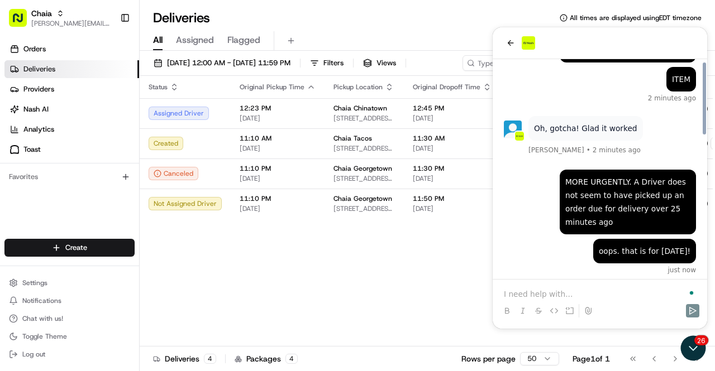
scroll to position [430, 0]
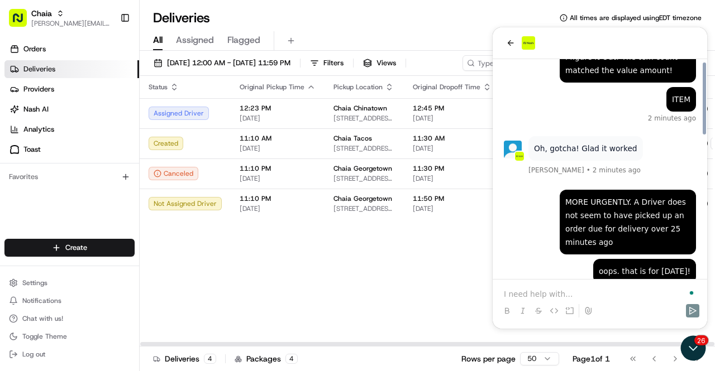
click at [446, 230] on div "Status Original Pickup Time Pickup Location Original Dropoff Time Dropoff Locat…" at bounding box center [457, 211] width 634 height 271
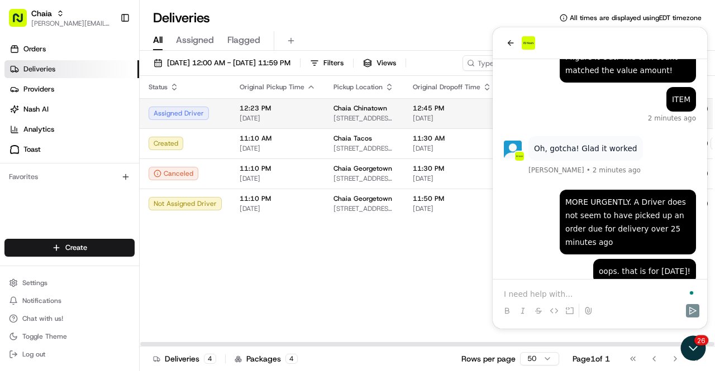
click at [470, 115] on span "[DATE]" at bounding box center [452, 118] width 79 height 9
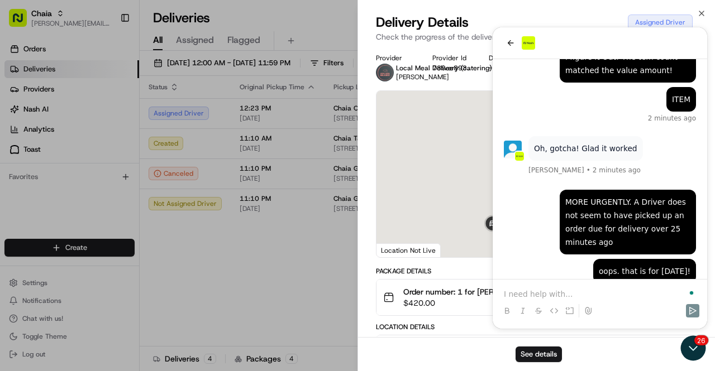
click at [691, 345] on div "See details" at bounding box center [536, 354] width 357 height 34
click at [695, 340] on div "Delivery Details Assigned Driver Check the progress of the delivery. Provider L…" at bounding box center [536, 192] width 357 height 358
click at [694, 349] on div "See details" at bounding box center [536, 354] width 357 height 34
click at [575, 259] on div "Provider Local Meal Delivery (catering) [PERSON_NAME] Provider Id 739ee893-391e…" at bounding box center [536, 315] width 321 height 523
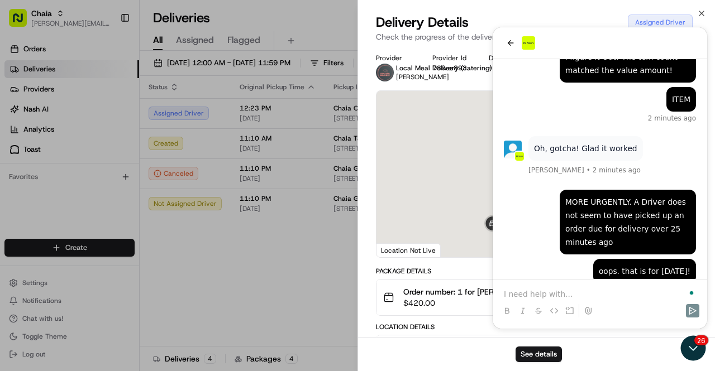
click at [628, 301] on div "Order number: 1 for [PERSON_NAME] [PERSON_NAME] $420.00" at bounding box center [532, 298] width 298 height 22
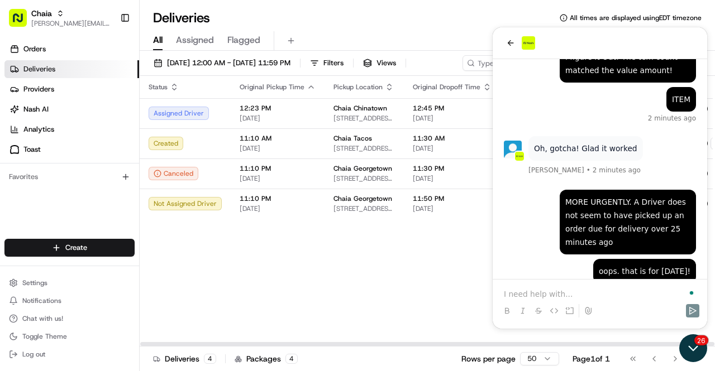
click at [692, 356] on icon "Open customer support" at bounding box center [693, 349] width 28 height 28
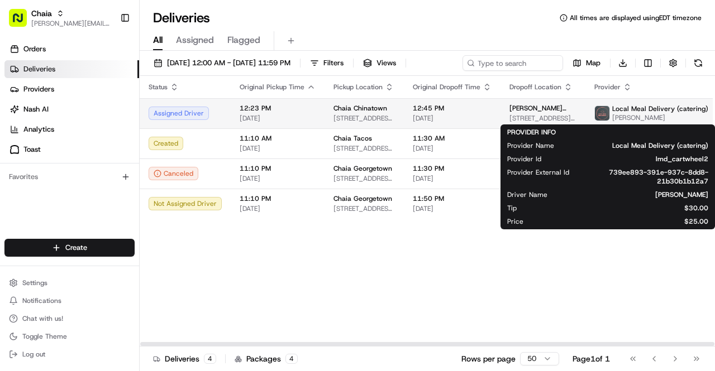
click at [665, 106] on span "Local Meal Delivery (catering)" at bounding box center [660, 108] width 96 height 9
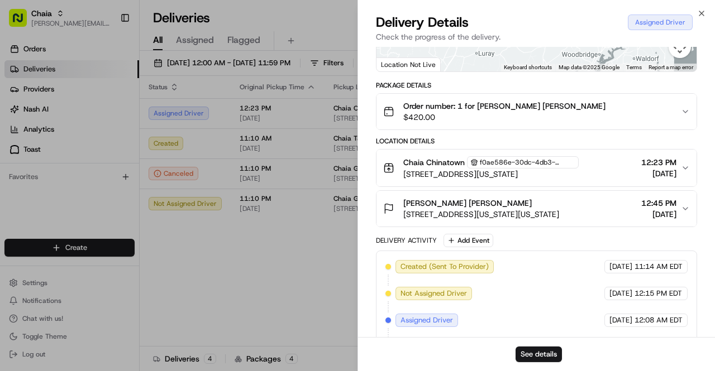
scroll to position [246, 0]
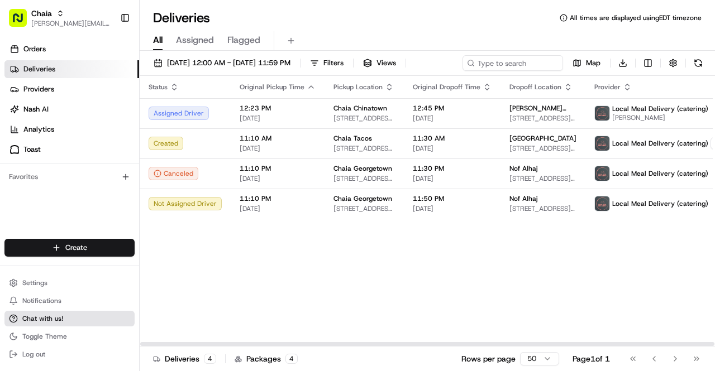
click at [79, 324] on button "Chat with us!" at bounding box center [69, 319] width 130 height 16
